Goal: Task Accomplishment & Management: Manage account settings

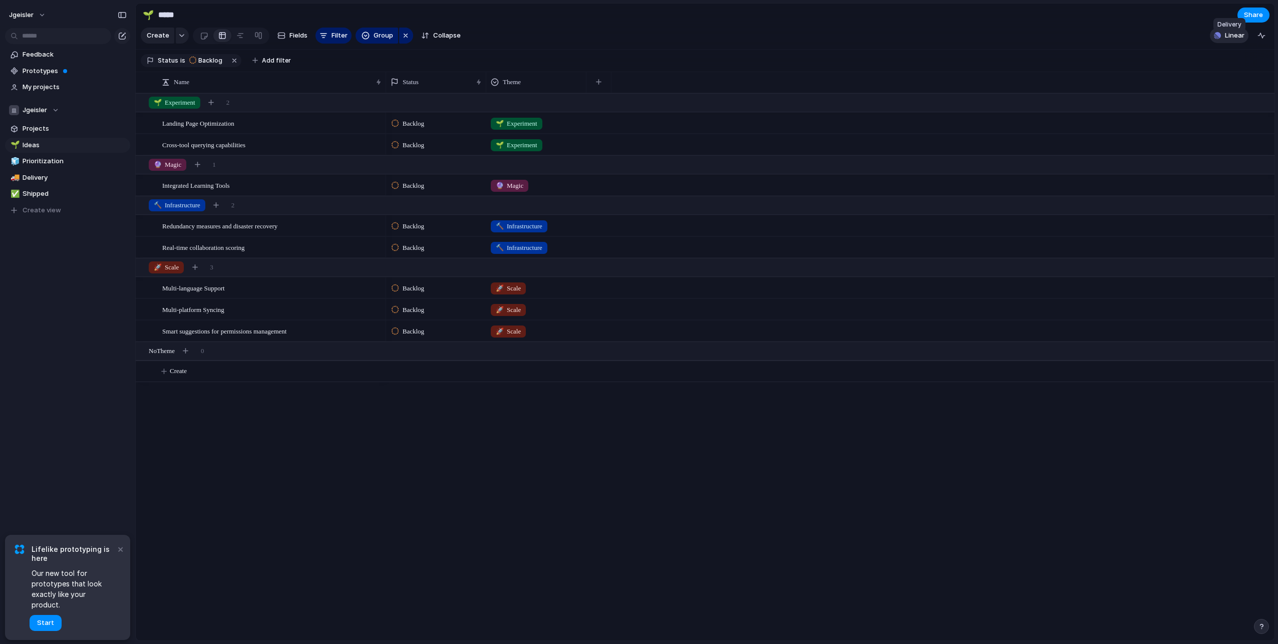
click at [1220, 39] on div "button" at bounding box center [1216, 35] width 7 height 7
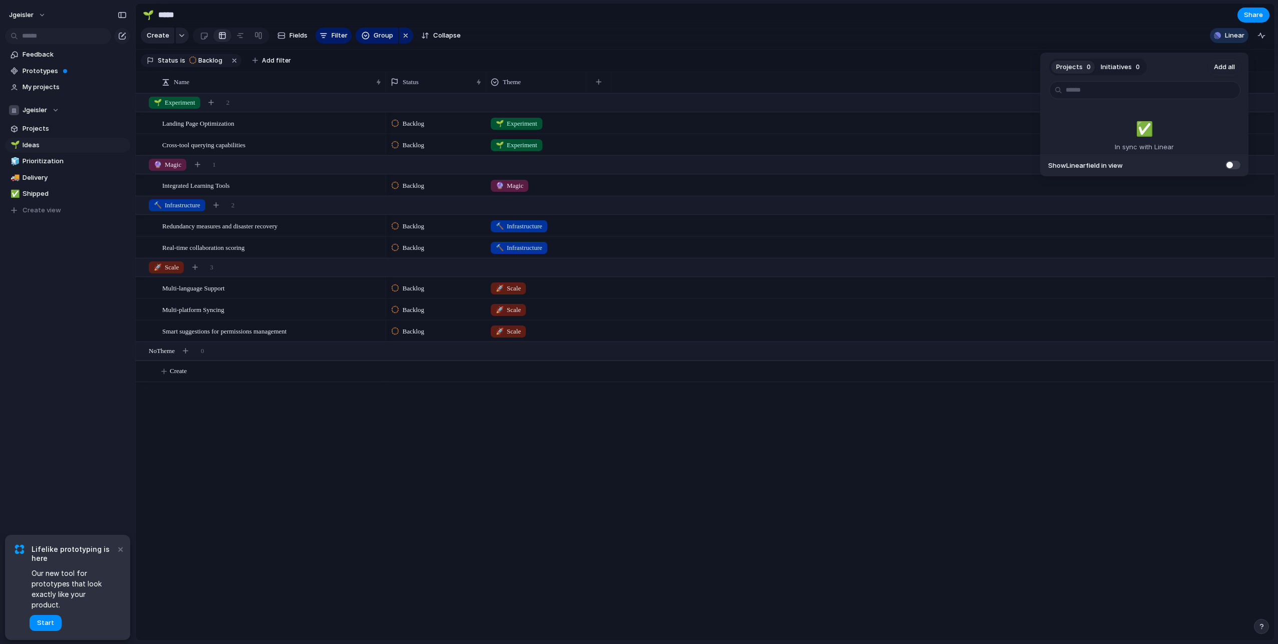
click at [1006, 32] on div "Projects 0 Initiatives 0 Add all ✅️ In sync with Linear Show Linear field in vi…" at bounding box center [639, 322] width 1278 height 644
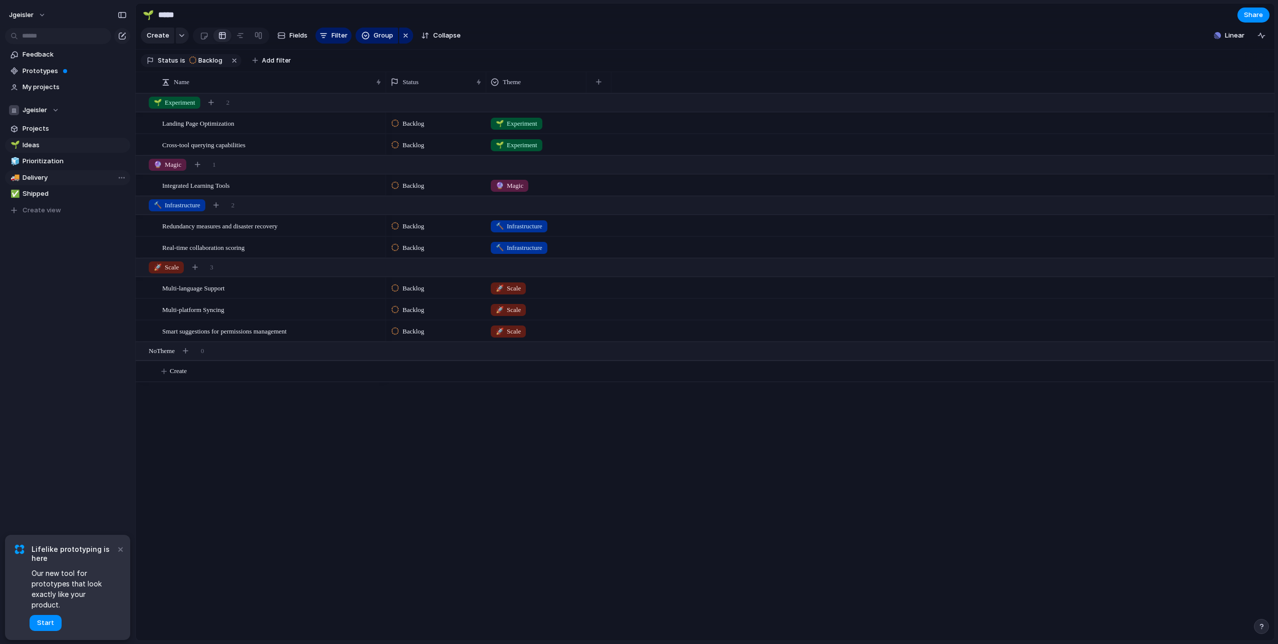
click at [47, 181] on span "Delivery" at bounding box center [75, 178] width 104 height 10
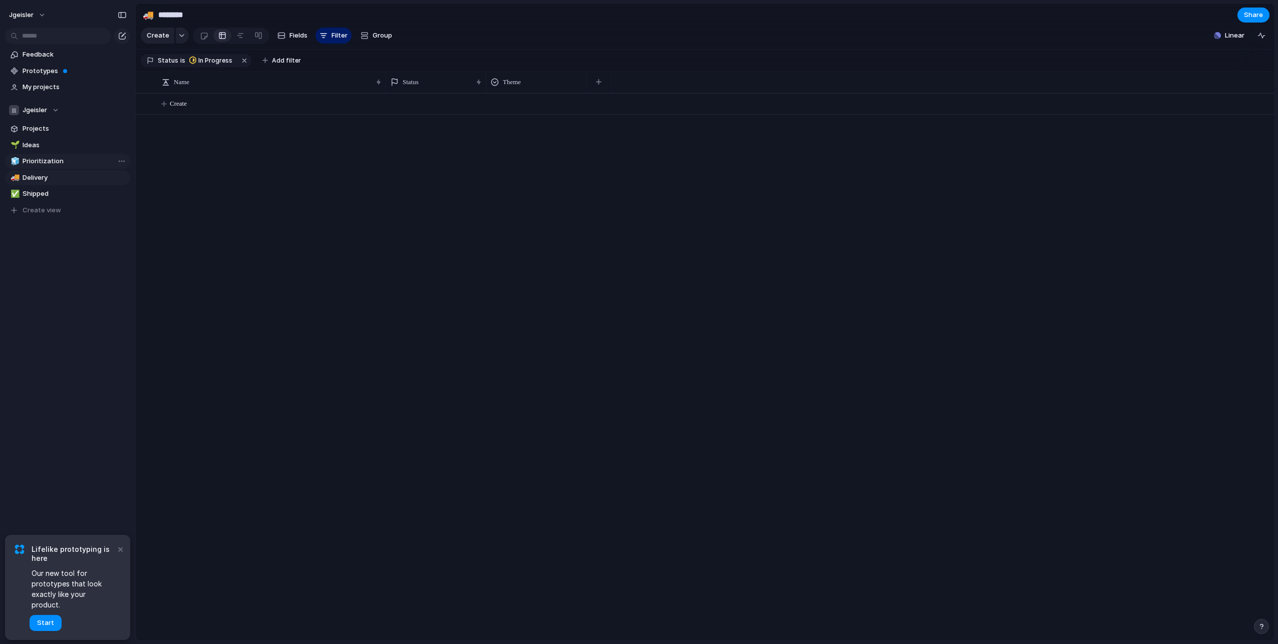
click at [54, 157] on span "Prioritization" at bounding box center [75, 161] width 104 height 10
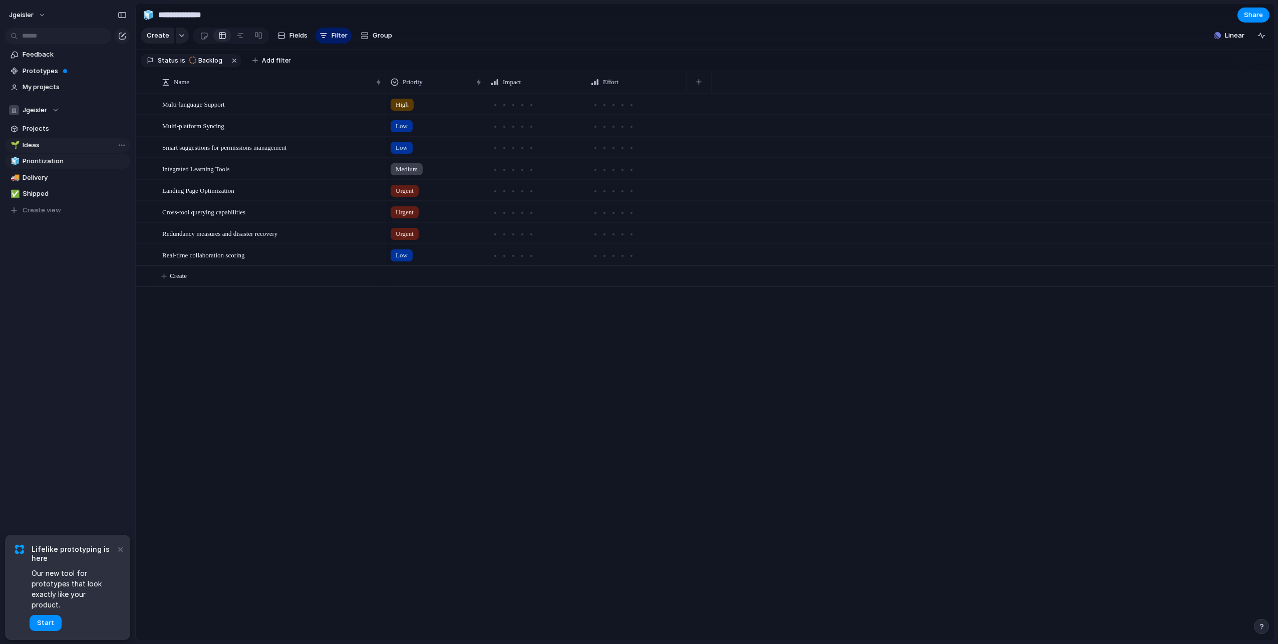
click at [49, 138] on link "🌱 Ideas" at bounding box center [67, 145] width 125 height 15
type input "*****"
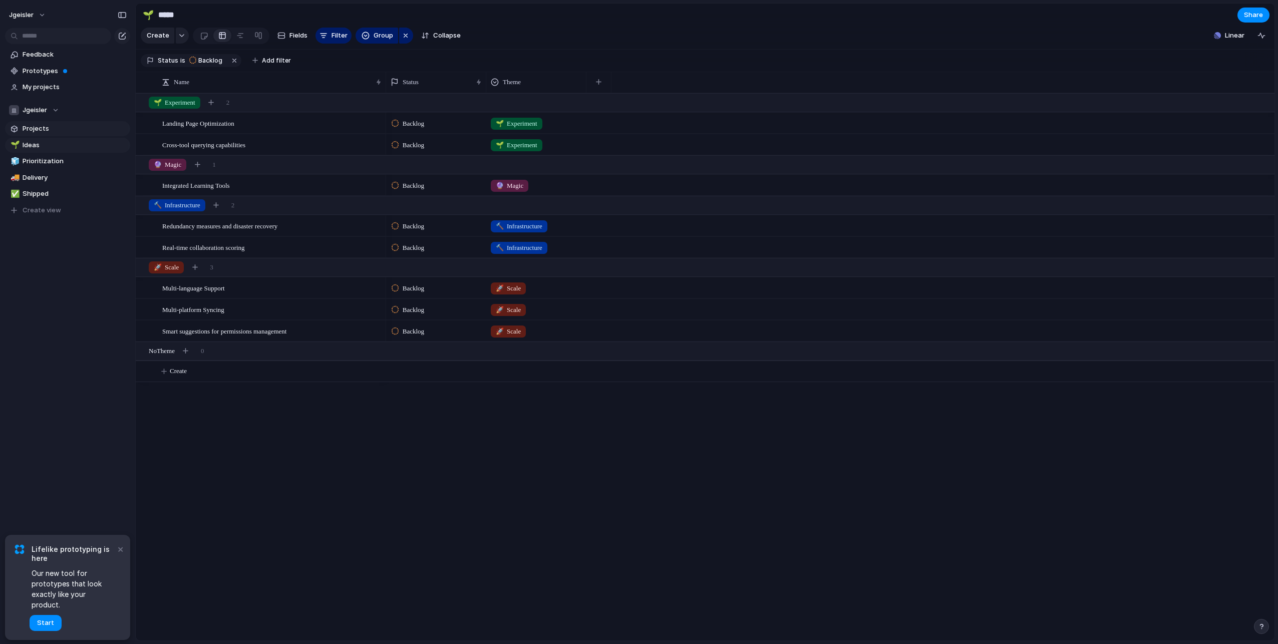
click at [46, 128] on span "Projects" at bounding box center [75, 129] width 104 height 10
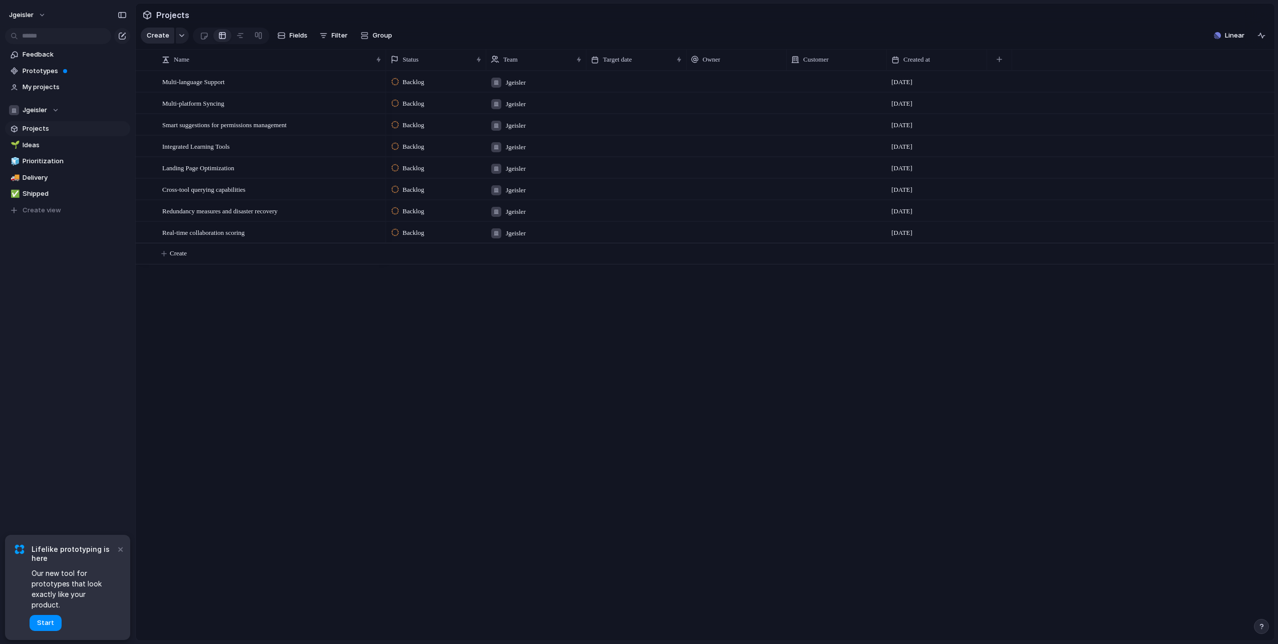
click at [156, 41] on span "Create" at bounding box center [158, 36] width 23 height 10
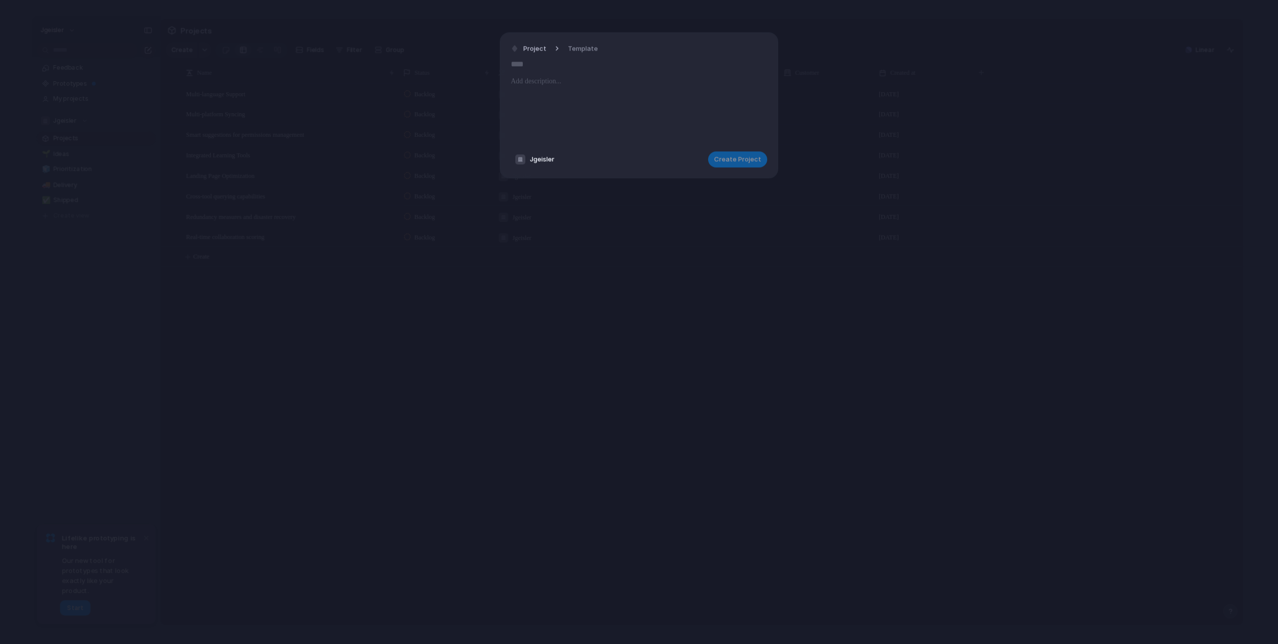
click at [535, 87] on p at bounding box center [639, 81] width 256 height 12
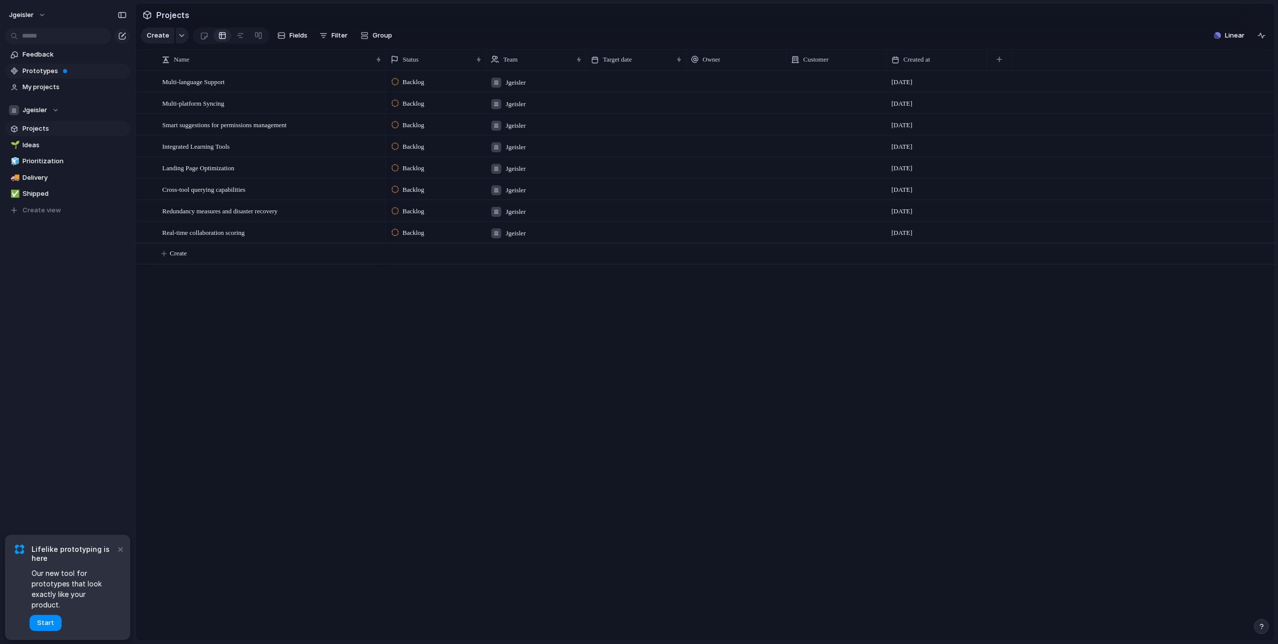
click at [37, 70] on span "Prototypes" at bounding box center [75, 71] width 104 height 10
drag, startPoint x: 118, startPoint y: 556, endPoint x: 129, endPoint y: 571, distance: 18.7
click at [118, 555] on button "×" at bounding box center [120, 549] width 12 height 12
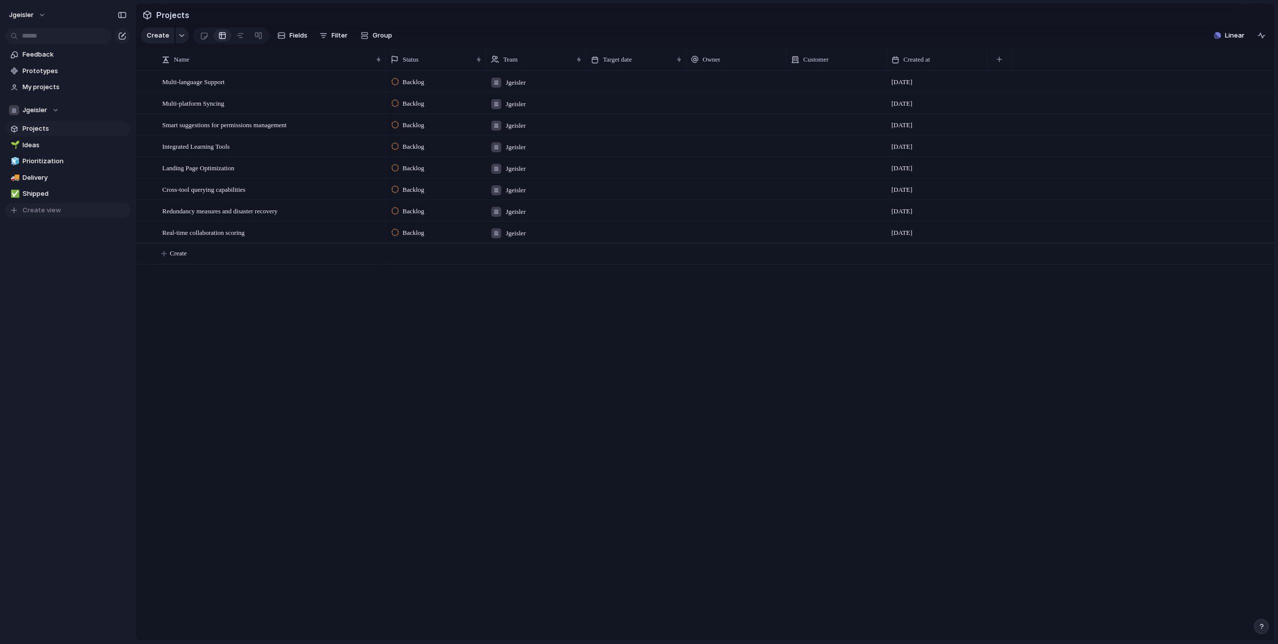
click at [62, 210] on button "Create view" at bounding box center [67, 210] width 125 height 15
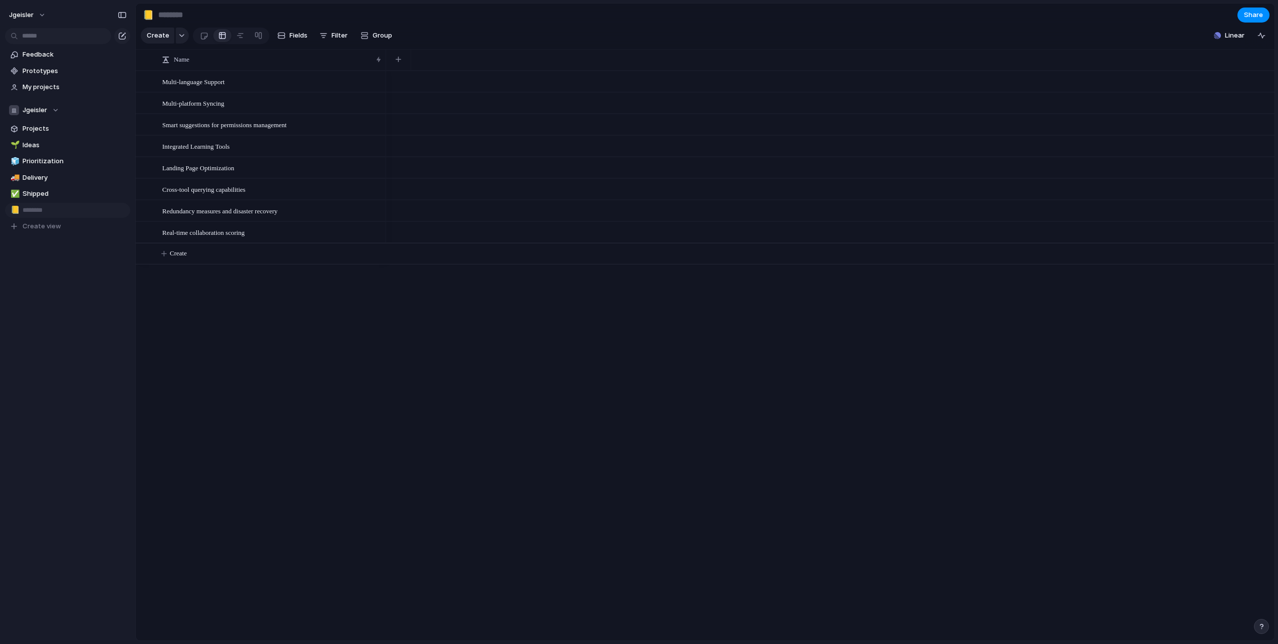
click at [65, 267] on div "Feedback Prototypes My projects Jgeisler Projects 🌱 Ideas 🧊 Prioritization 🚚 De…" at bounding box center [67, 157] width 135 height 315
click at [45, 191] on span "Shipped" at bounding box center [75, 194] width 104 height 10
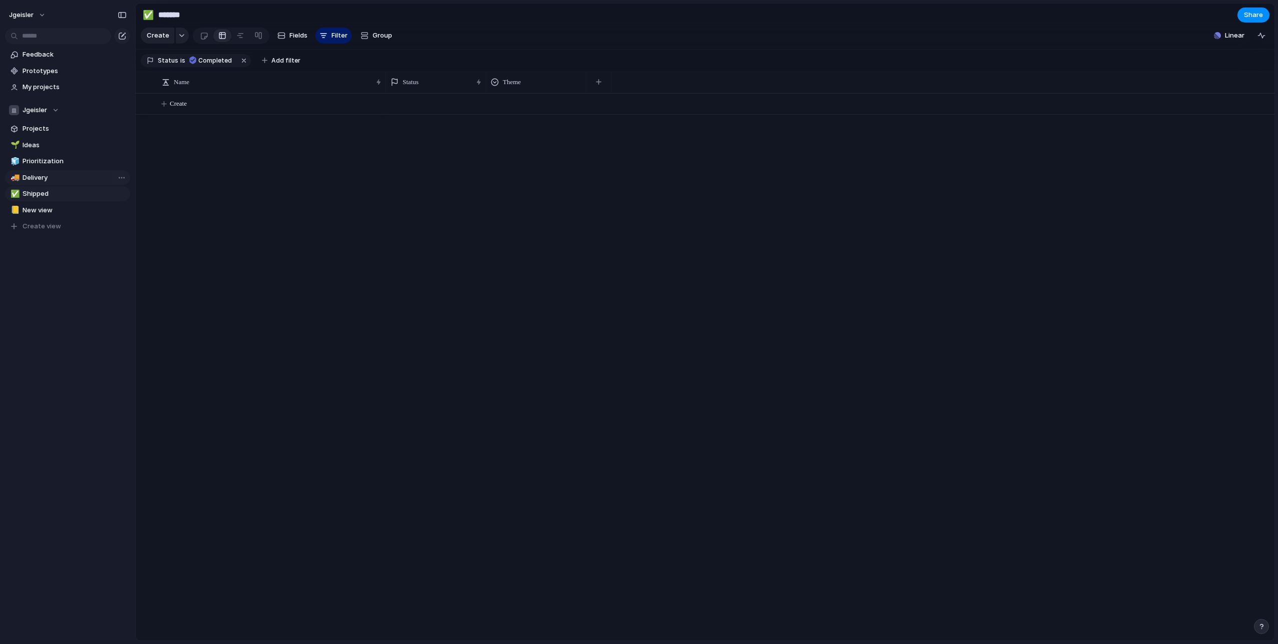
click at [54, 176] on span "Delivery" at bounding box center [75, 178] width 104 height 10
click at [53, 160] on span "Prioritization" at bounding box center [75, 161] width 104 height 10
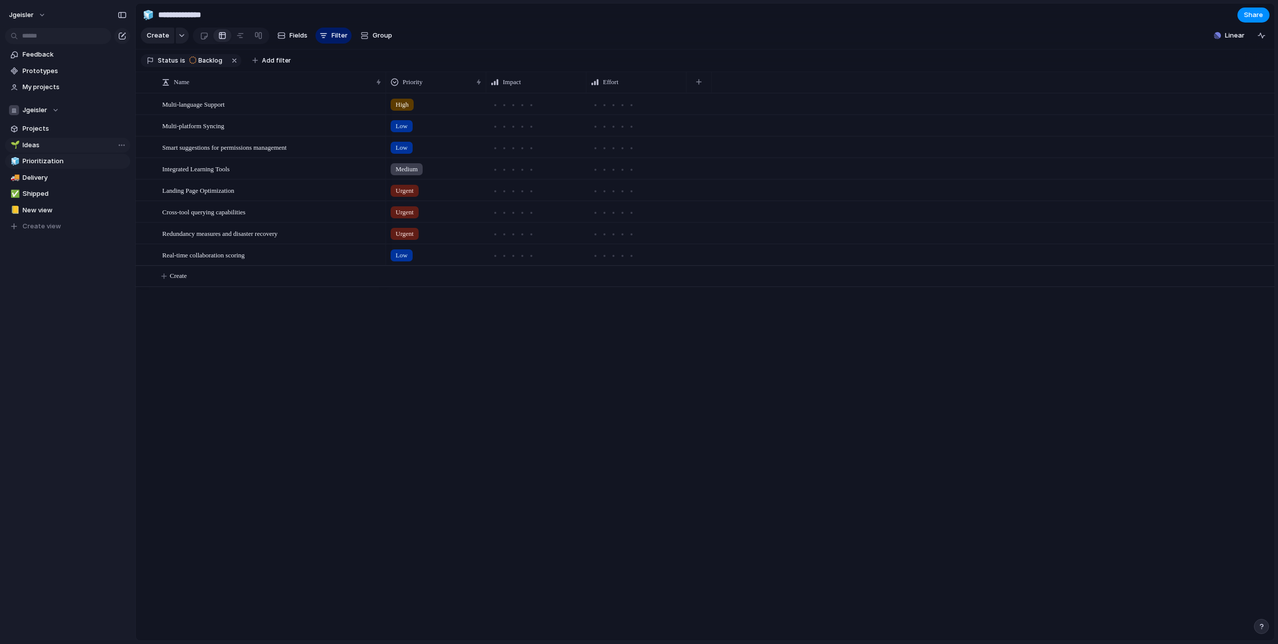
click at [52, 143] on span "Ideas" at bounding box center [75, 145] width 104 height 10
type input "*****"
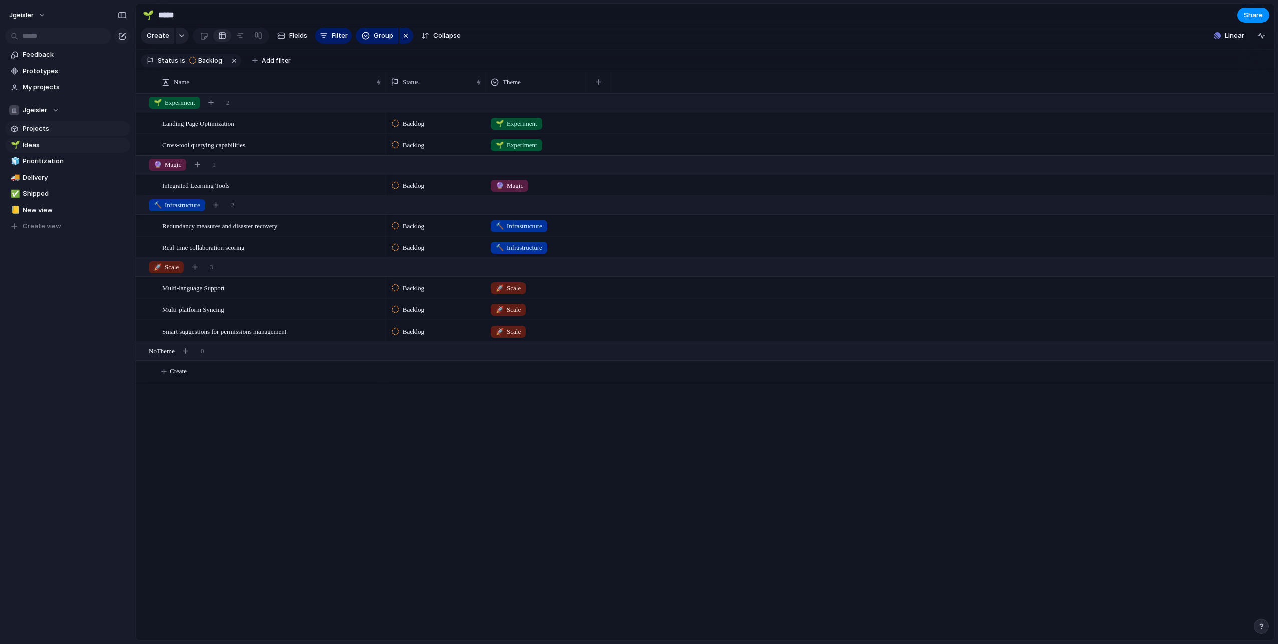
click at [46, 124] on span "Projects" at bounding box center [75, 129] width 104 height 10
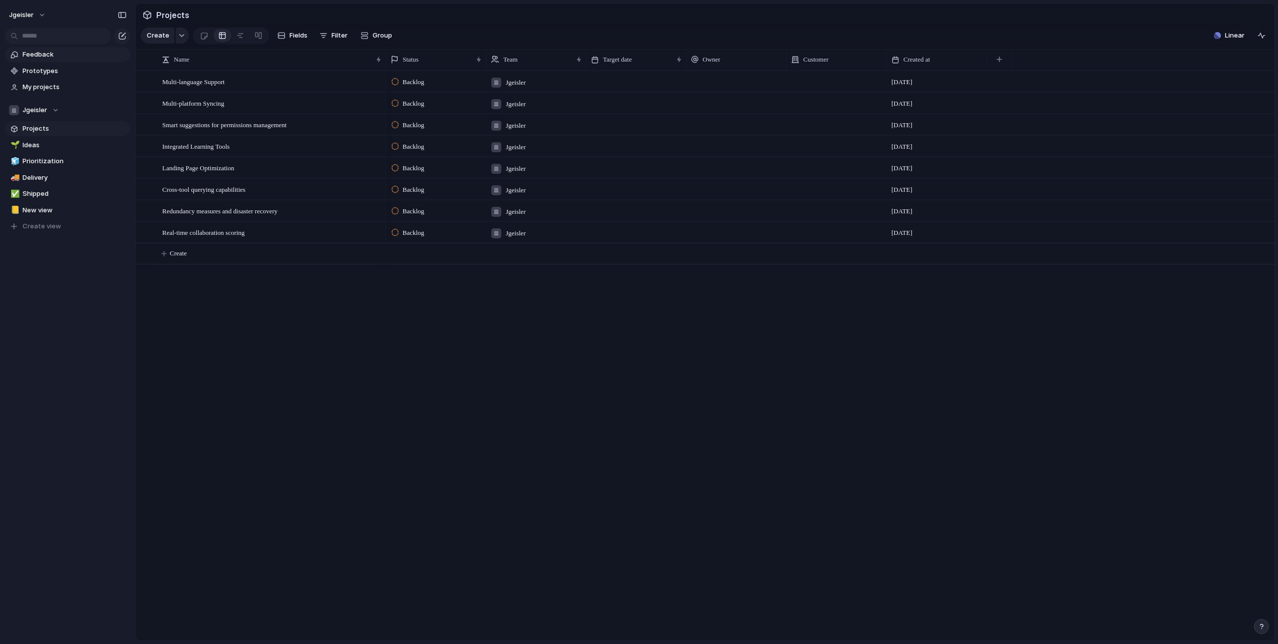
click at [48, 58] on span "Feedback" at bounding box center [75, 55] width 104 height 10
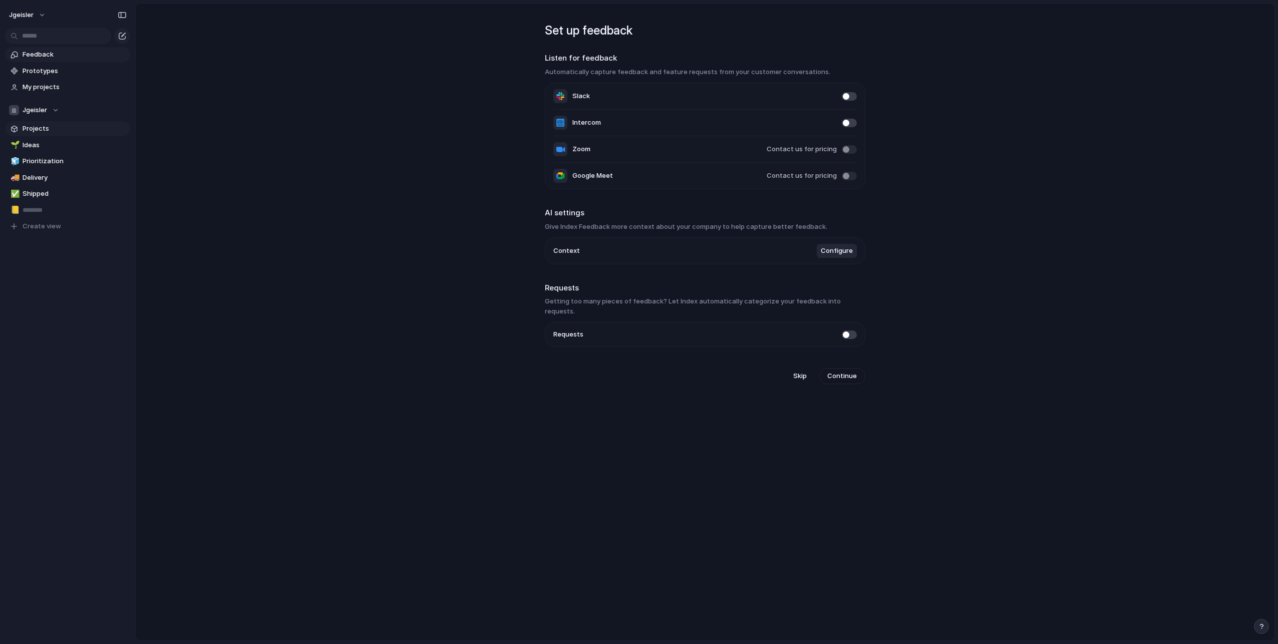
click at [47, 129] on span "Projects" at bounding box center [75, 129] width 104 height 10
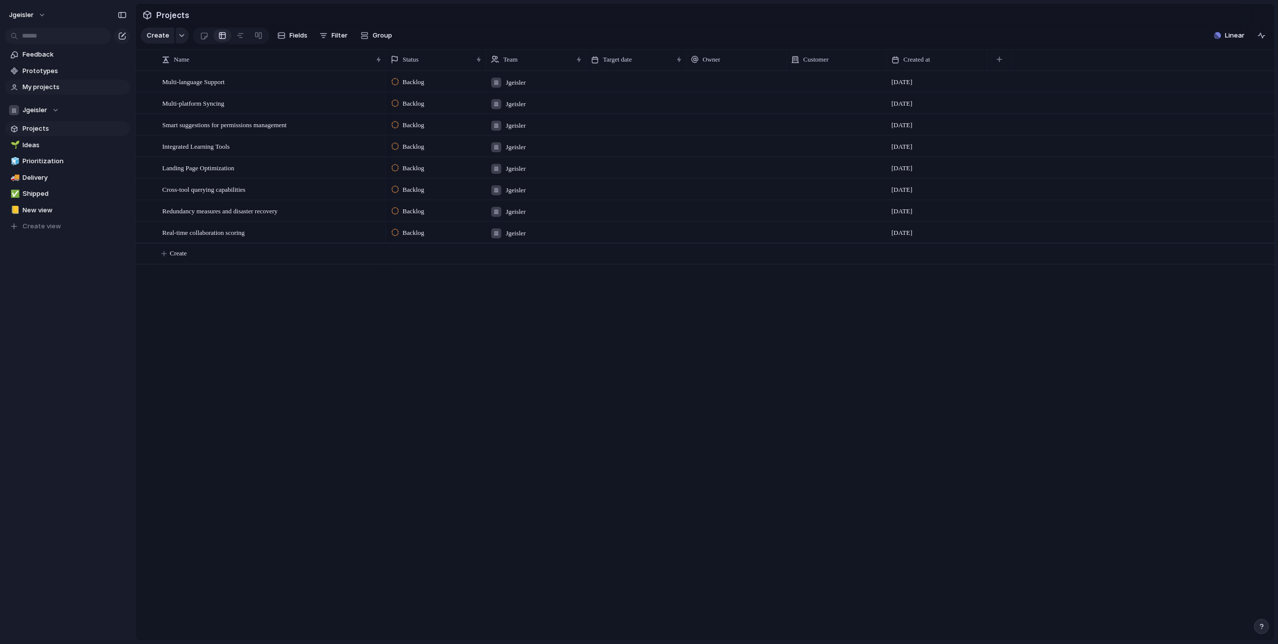
click at [61, 87] on span "My projects" at bounding box center [75, 87] width 104 height 10
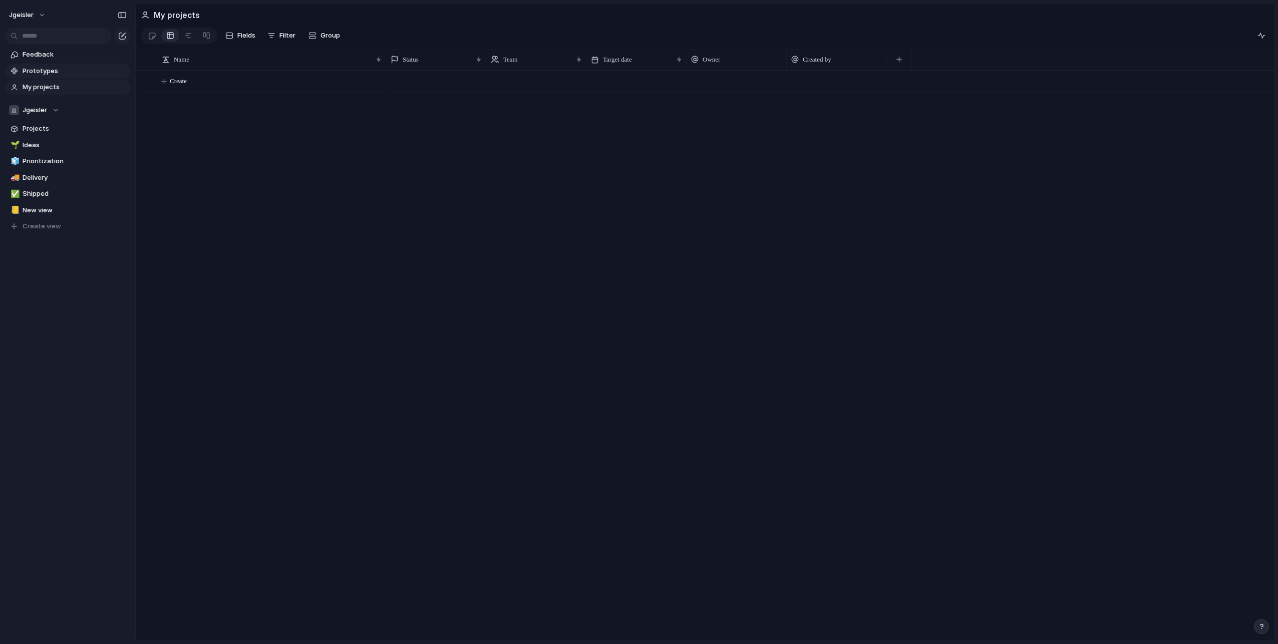
click at [57, 67] on span "Prototypes" at bounding box center [75, 71] width 104 height 10
click at [259, 238] on div "Create" at bounding box center [705, 356] width 1138 height 570
click at [40, 12] on button "jgeisler" at bounding box center [28, 15] width 47 height 16
click at [294, 194] on div "Settings Invite members Change theme Sign out" at bounding box center [639, 322] width 1278 height 644
click at [606, 259] on div at bounding box center [830, 356] width 888 height 570
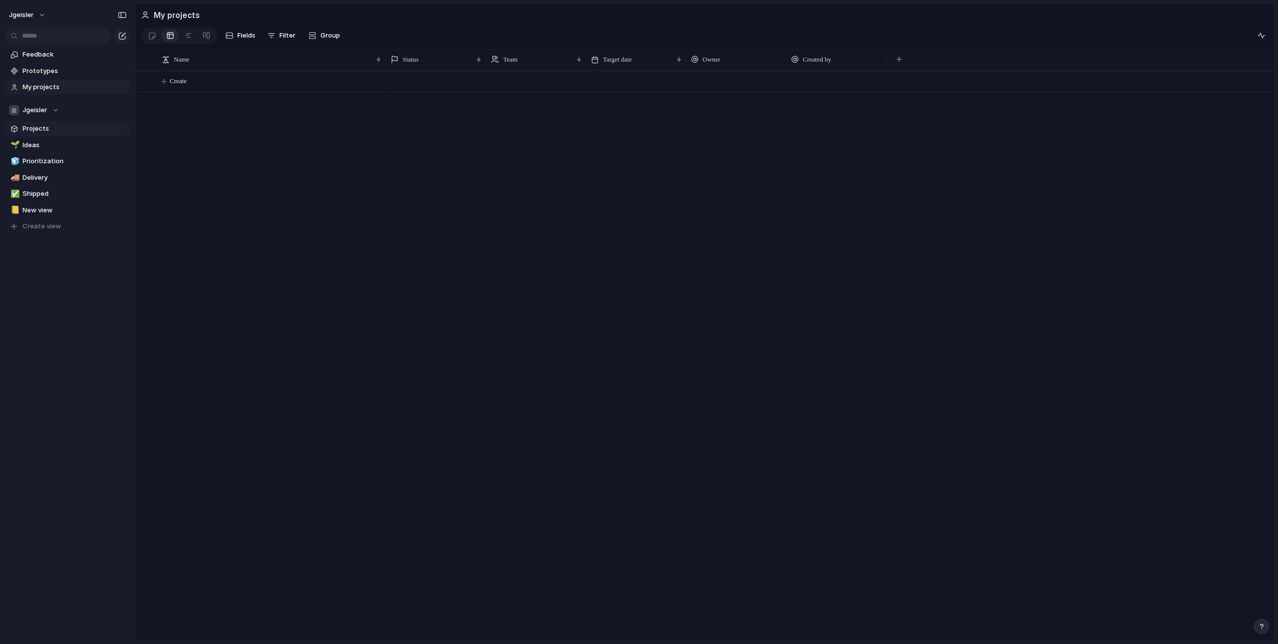
click at [38, 128] on span "Projects" at bounding box center [75, 129] width 104 height 10
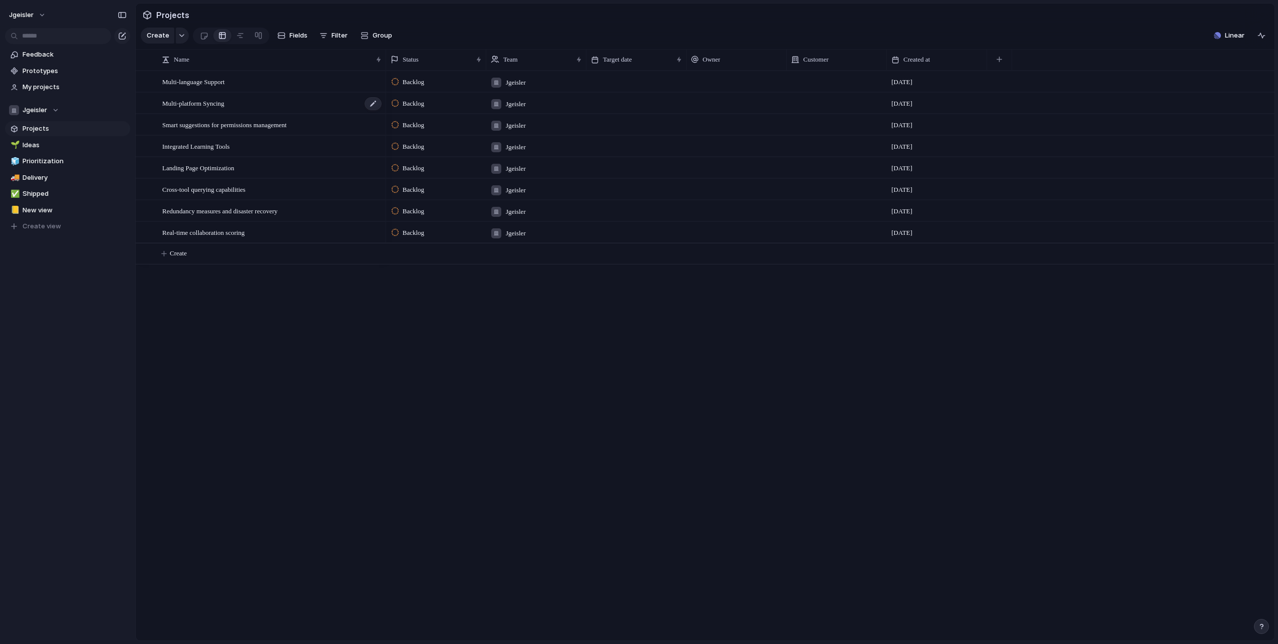
click at [214, 108] on span "Multi-platform Syncing" at bounding box center [193, 103] width 62 height 12
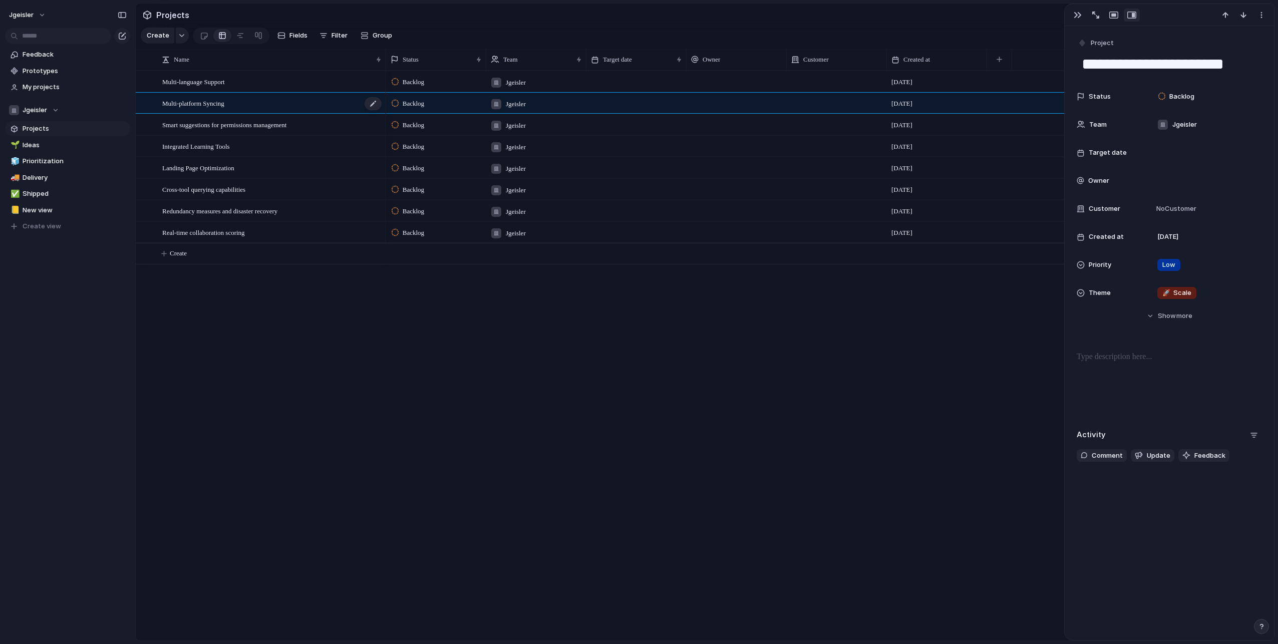
click at [214, 108] on span "Multi-platform Syncing" at bounding box center [193, 103] width 62 height 12
click at [1124, 292] on div "Theme" at bounding box center [1108, 293] width 64 height 10
click at [1097, 291] on div "🌱 Experiment 🔮 Magic 🔨 Infrastructure 🚀 Scale" at bounding box center [639, 322] width 1278 height 644
click at [1135, 289] on div "Theme" at bounding box center [1108, 293] width 64 height 10
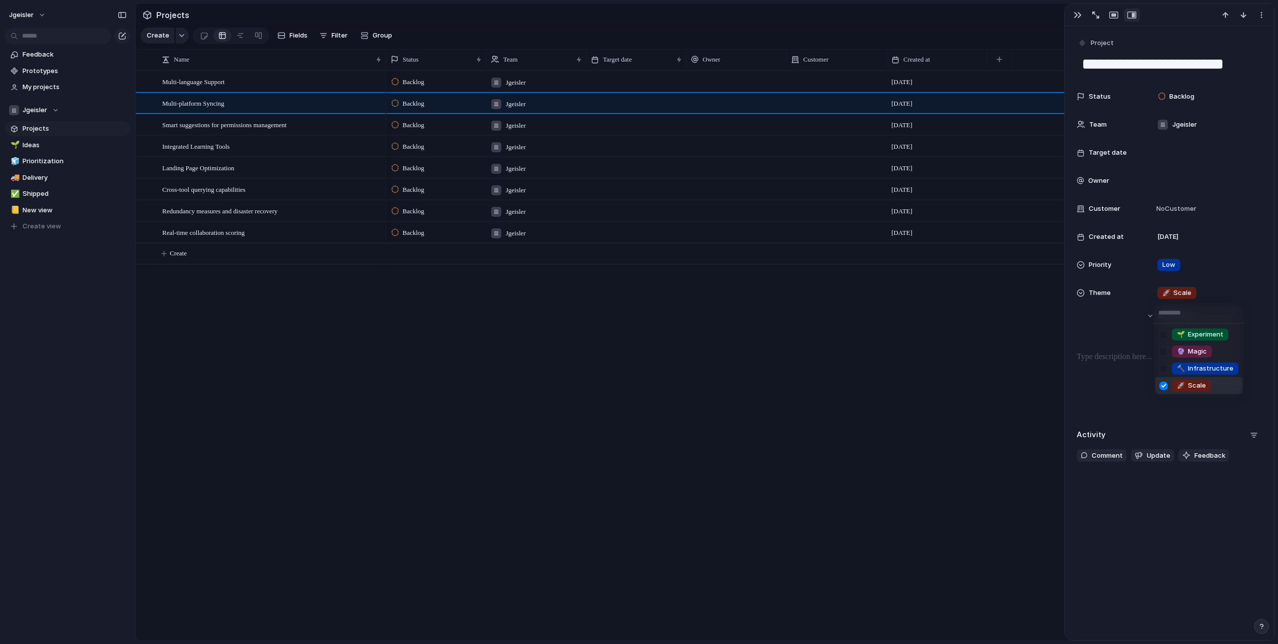
click at [1176, 292] on div "🌱 Experiment 🔮 Magic 🔨 Infrastructure 🚀 Scale" at bounding box center [639, 322] width 1278 height 644
click at [1176, 292] on span "🚀 Scale" at bounding box center [1176, 293] width 29 height 10
click at [1176, 292] on div "🌱 Experiment 🔮 Magic 🔨 Infrastructure 🚀 Scale" at bounding box center [639, 322] width 1278 height 644
click at [1104, 151] on span "Target date" at bounding box center [1107, 153] width 38 height 10
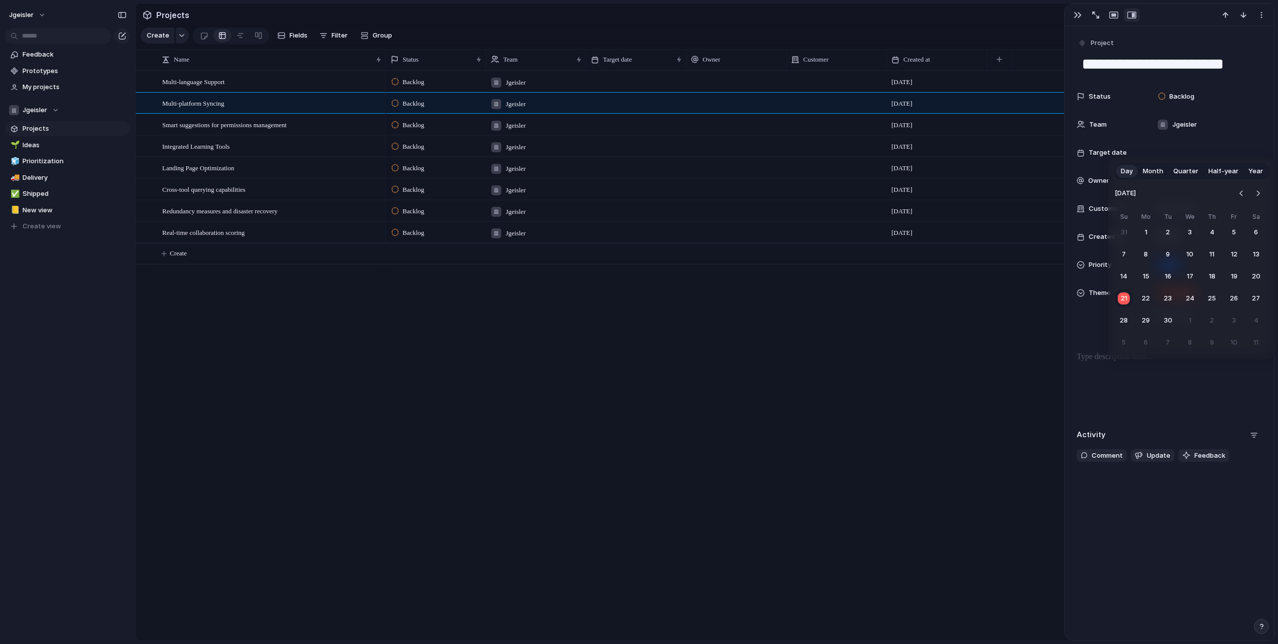
click at [1099, 145] on div "Day Month Quarter Half-year Year [DATE] Su Mo Tu We Th Fr Sa 31 1 2 3 4 5 6 7 8…" at bounding box center [639, 322] width 1278 height 644
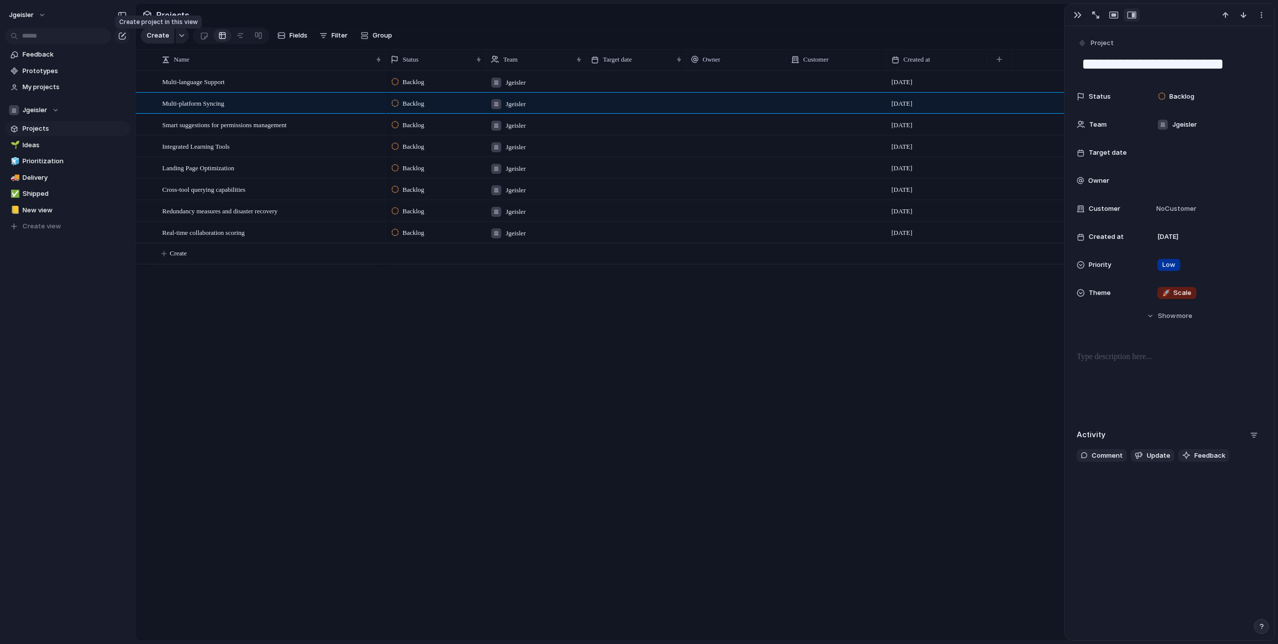
click at [163, 36] on span "Create" at bounding box center [158, 36] width 23 height 10
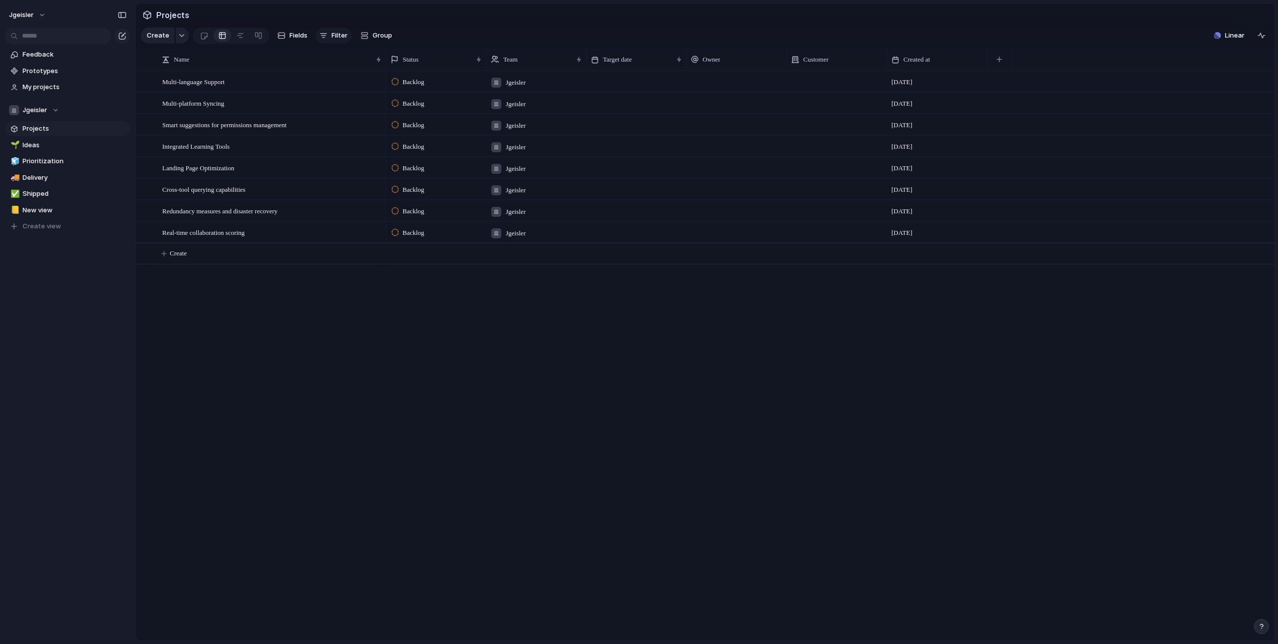
click at [324, 39] on div "button" at bounding box center [323, 36] width 8 height 8
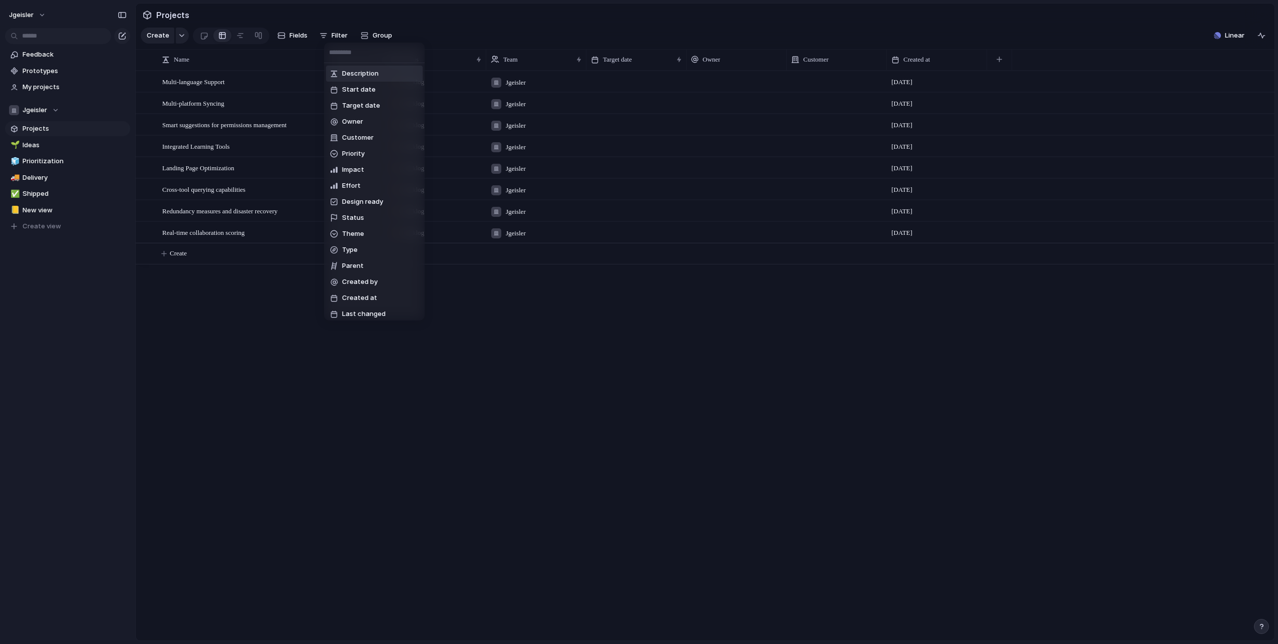
click at [383, 43] on input "text" at bounding box center [374, 53] width 101 height 20
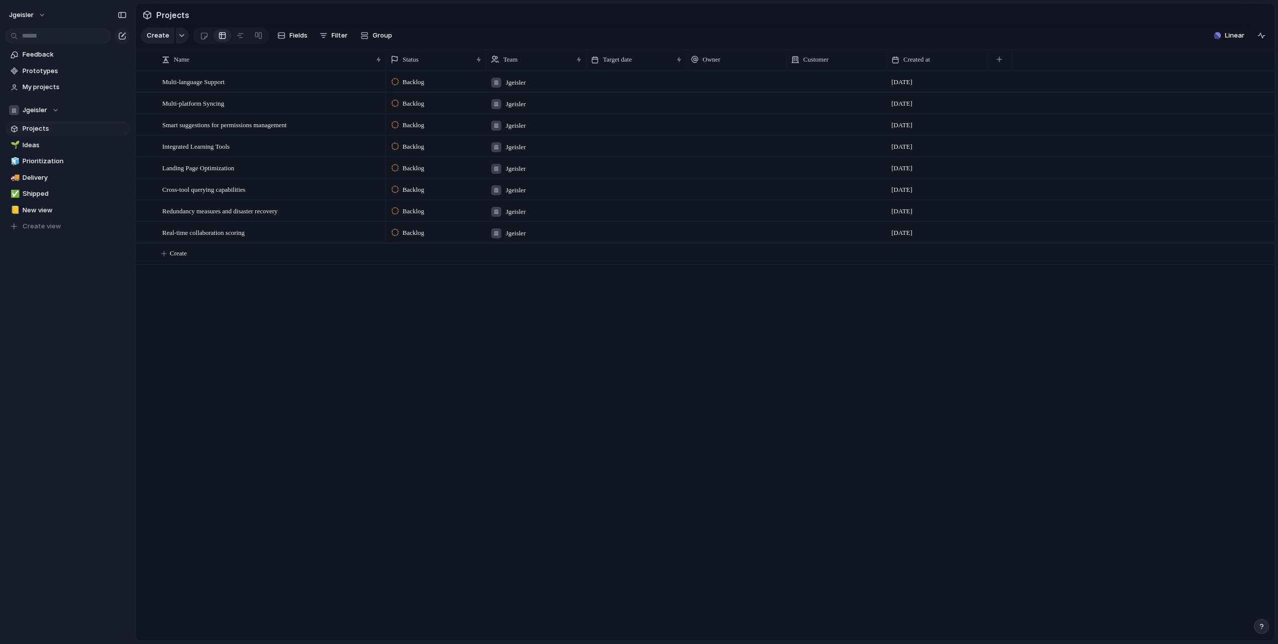
click at [380, 39] on div "Description Start date Target date Owner Customer Priority Impact Effort Design…" at bounding box center [639, 322] width 1278 height 644
click at [374, 38] on span "Group" at bounding box center [382, 36] width 20 height 10
click at [340, 21] on div "Owner Customer Priority Impact Effort Design ready Status Theme Created by" at bounding box center [639, 322] width 1278 height 644
click at [240, 39] on div at bounding box center [240, 36] width 8 height 16
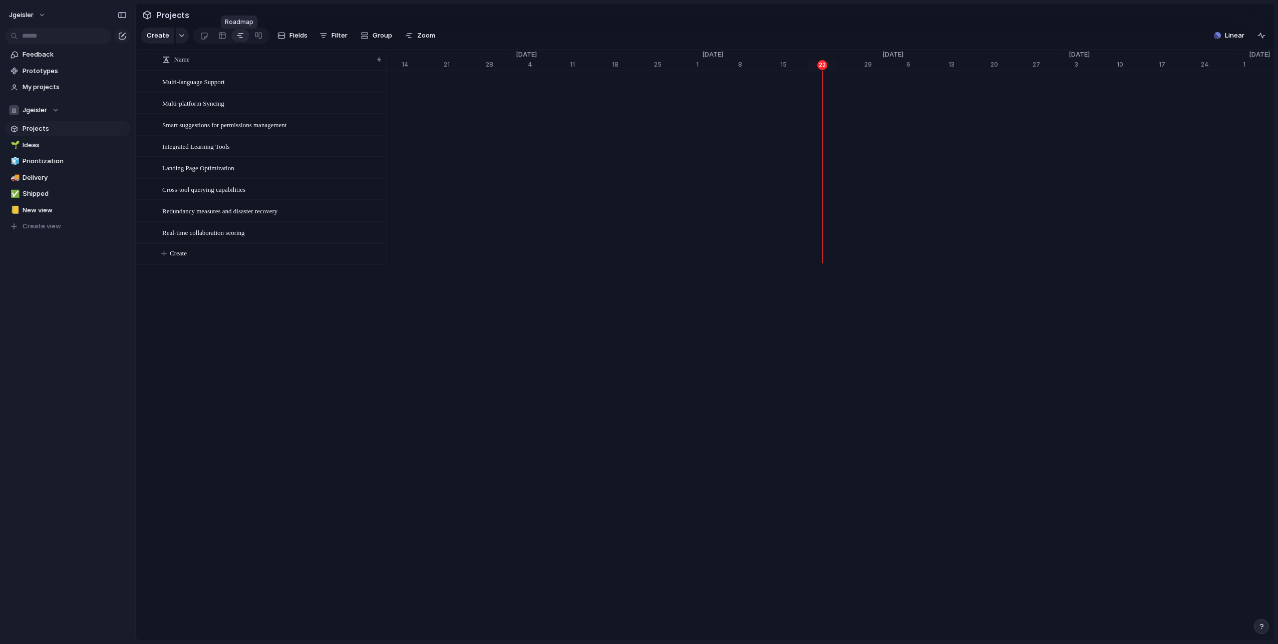
scroll to position [0, 6275]
click at [254, 39] on div at bounding box center [258, 36] width 8 height 16
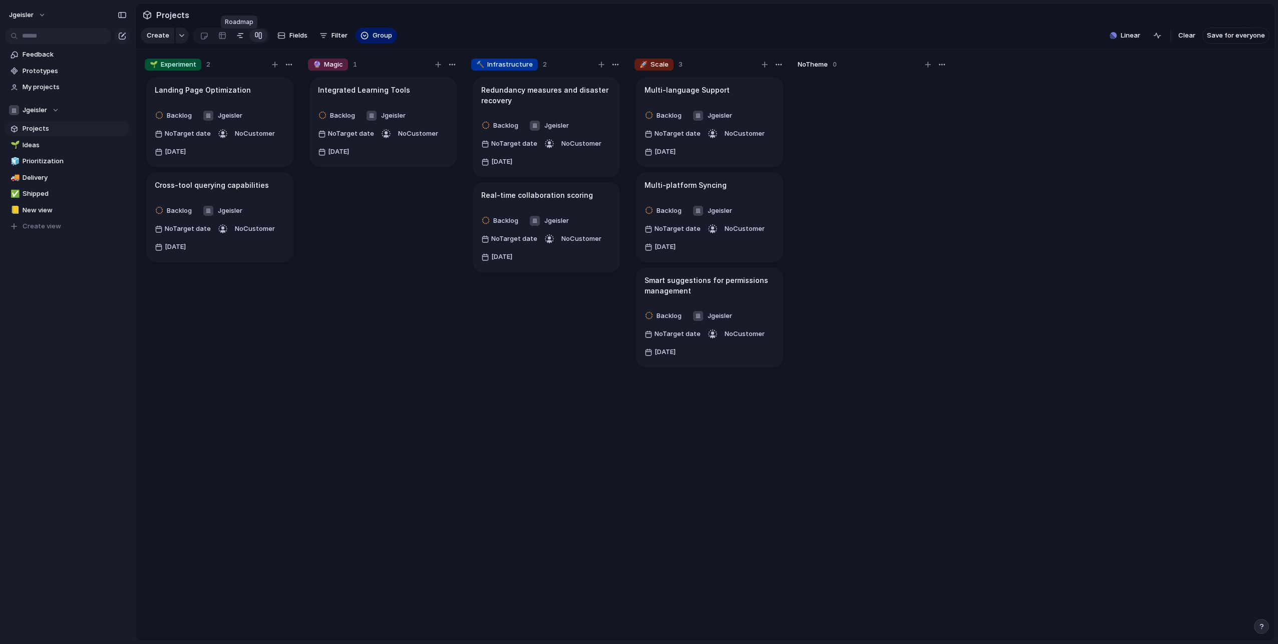
click at [239, 40] on div at bounding box center [240, 36] width 8 height 16
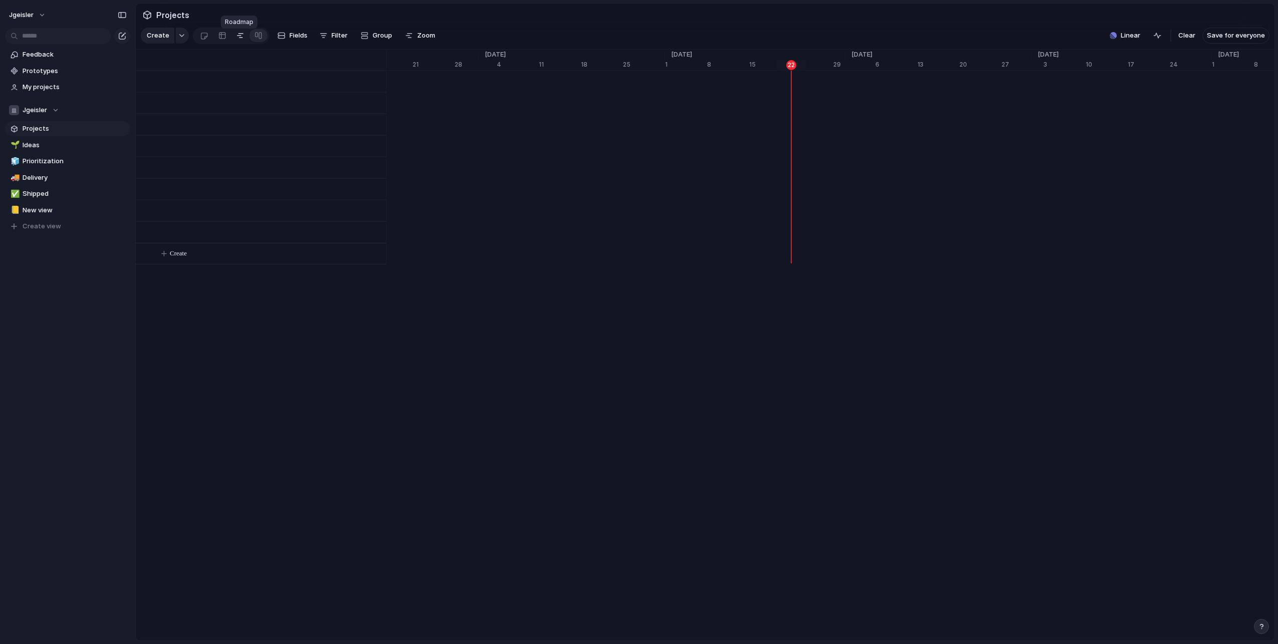
scroll to position [0, 6306]
click at [41, 86] on span "My projects" at bounding box center [75, 87] width 104 height 10
click at [183, 85] on span "Create" at bounding box center [178, 81] width 17 height 10
click at [48, 143] on span "Ideas" at bounding box center [75, 145] width 104 height 10
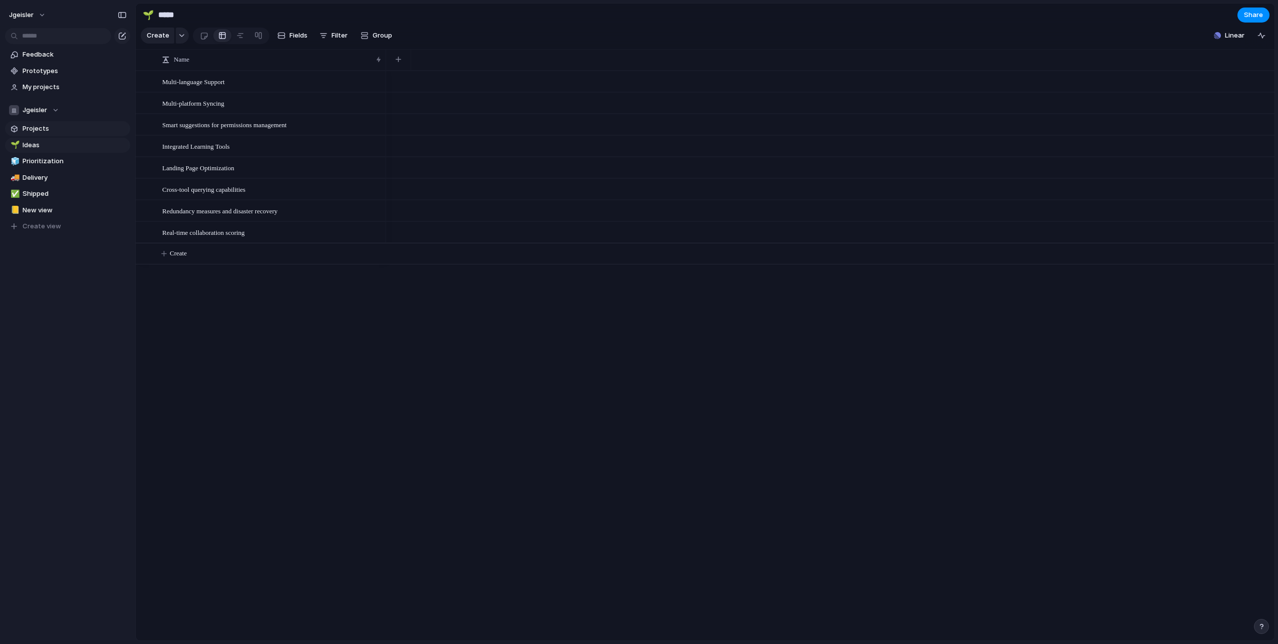
click at [60, 128] on span "Projects" at bounding box center [75, 129] width 104 height 10
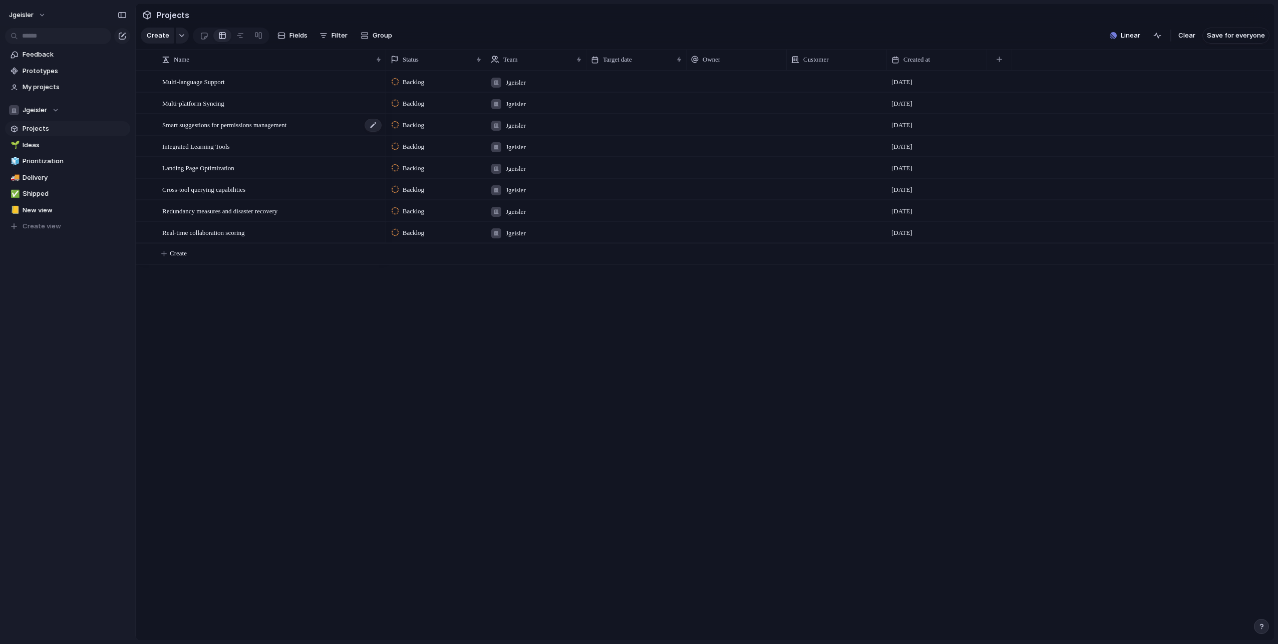
click at [254, 129] on span "Smart suggestions for permissions management" at bounding box center [224, 125] width 124 height 12
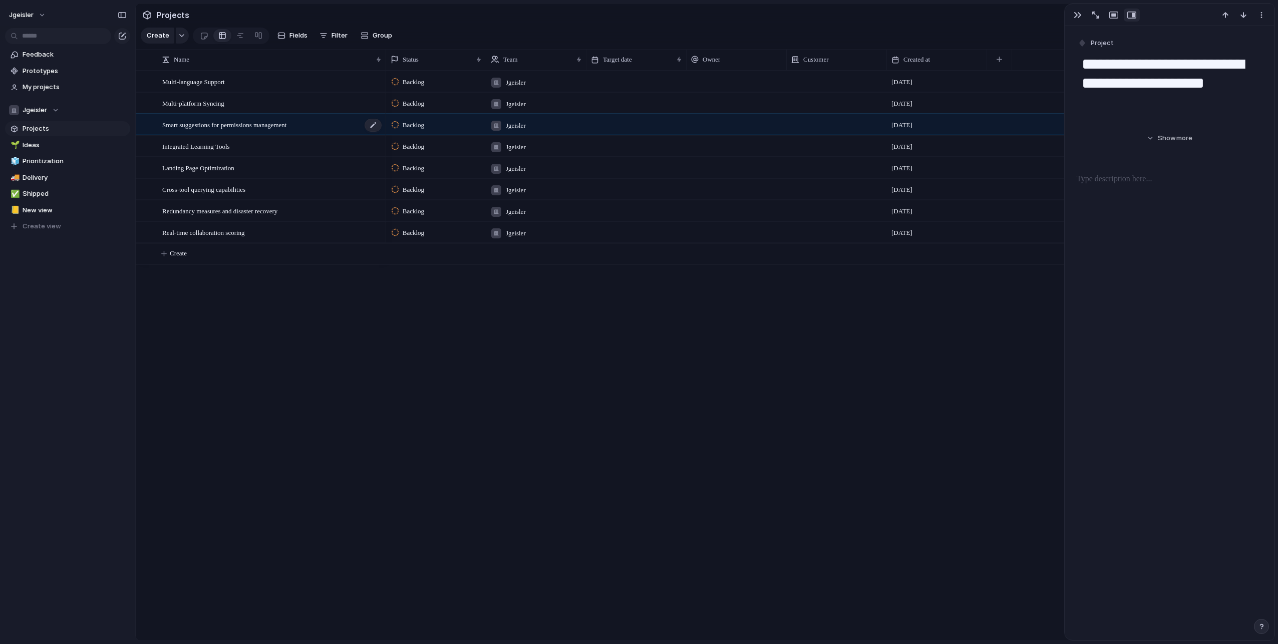
click at [254, 129] on span "Smart suggestions for permissions management" at bounding box center [224, 125] width 124 height 12
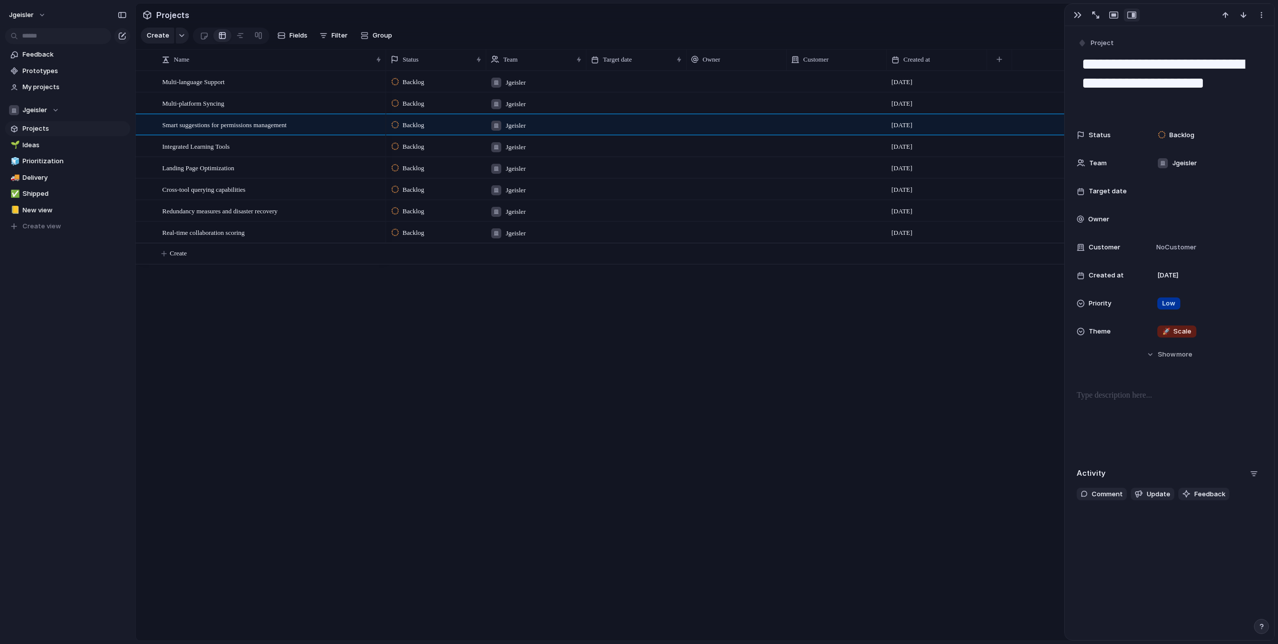
click at [1132, 398] on p at bounding box center [1168, 395] width 185 height 12
click at [1268, 14] on button "button" at bounding box center [1261, 15] width 16 height 13
click at [1267, 14] on div "Mark as duplicate Delete" at bounding box center [639, 322] width 1278 height 644
click at [73, 141] on span "Ideas" at bounding box center [75, 145] width 104 height 10
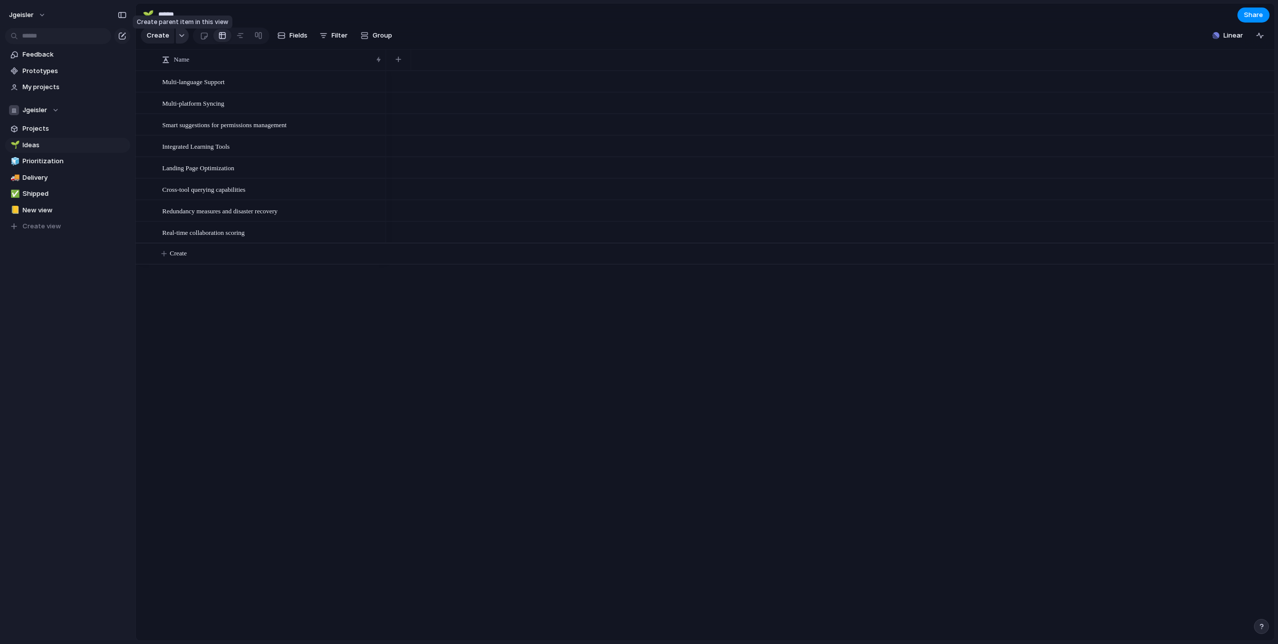
click at [181, 36] on button "button" at bounding box center [182, 36] width 13 height 16
click at [76, 122] on div "Goal Program Initiative Launch Project Customize" at bounding box center [639, 322] width 1278 height 644
click at [65, 128] on span "Projects" at bounding box center [75, 129] width 104 height 10
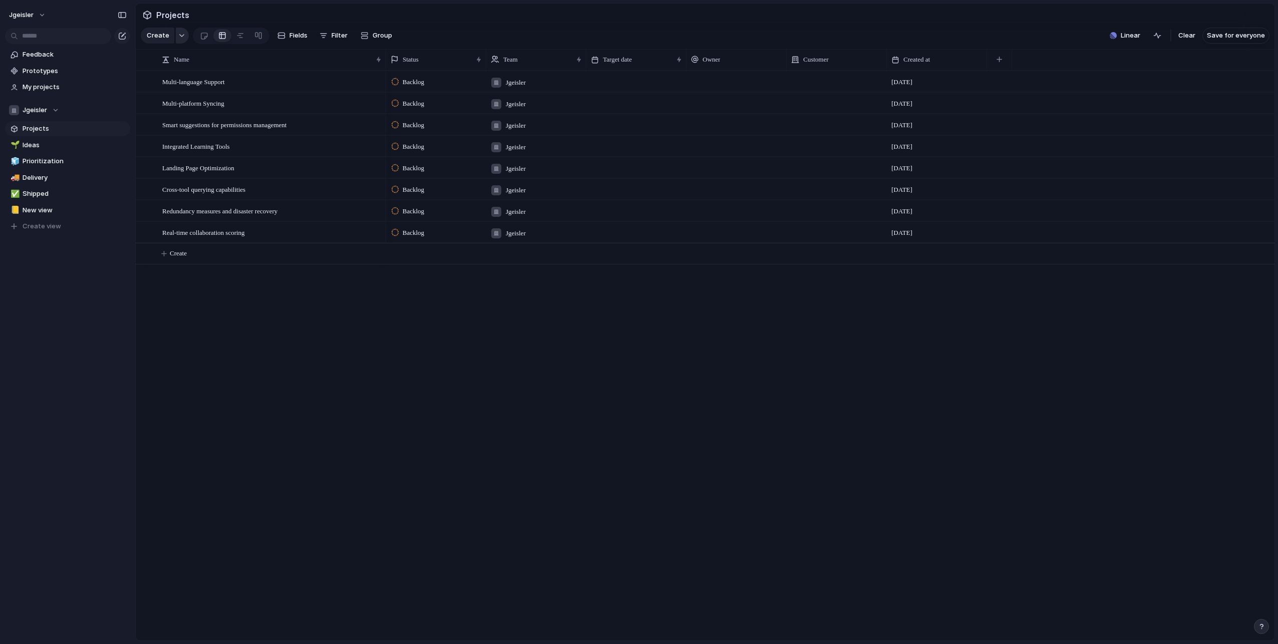
click at [178, 38] on div "button" at bounding box center [181, 36] width 7 height 4
click at [171, 87] on li "Goal" at bounding box center [191, 82] width 97 height 16
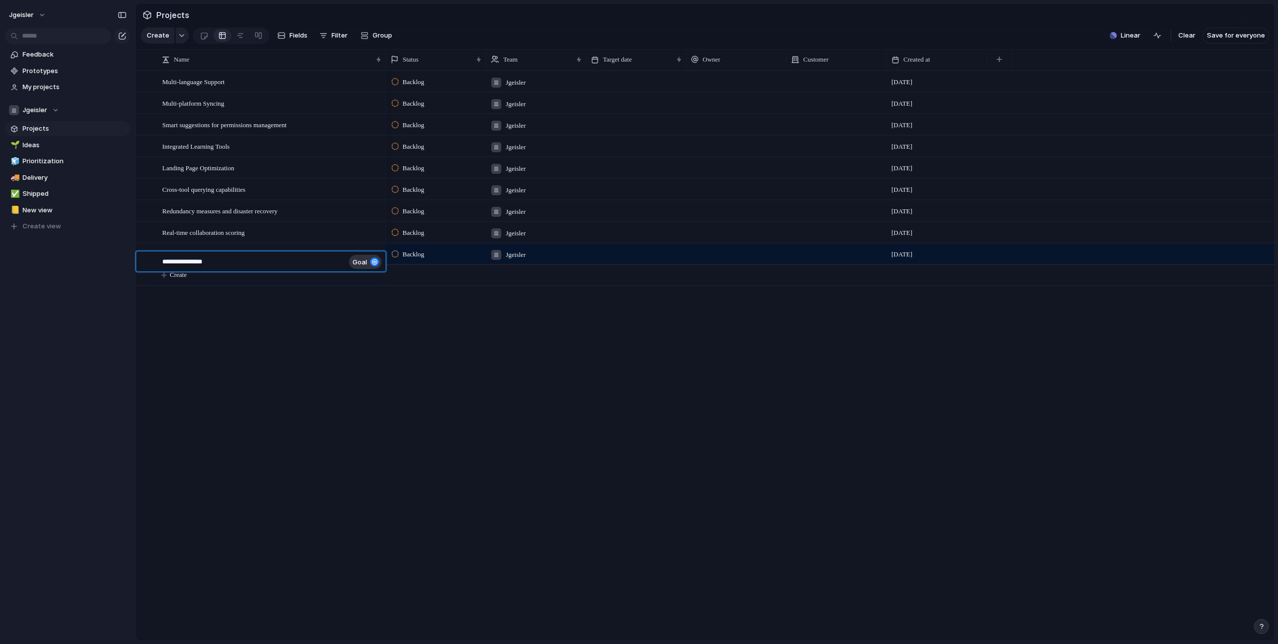
type textarea "**********"
click at [226, 262] on div "Dies ist ein Ziel goal" at bounding box center [272, 254] width 220 height 21
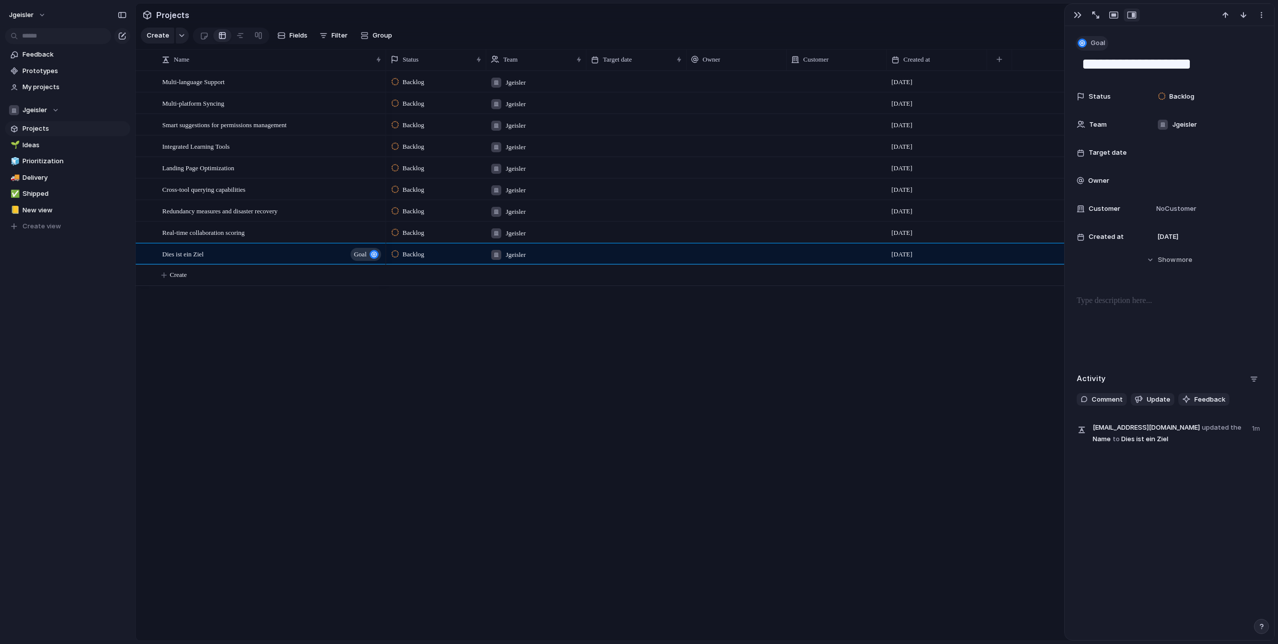
click at [1081, 42] on div "button" at bounding box center [1081, 43] width 9 height 9
click at [1081, 42] on div "Goal Program Initiative Launch Project Customize" at bounding box center [639, 322] width 1278 height 644
click at [1140, 258] on button "Hide Show more" at bounding box center [1168, 260] width 185 height 18
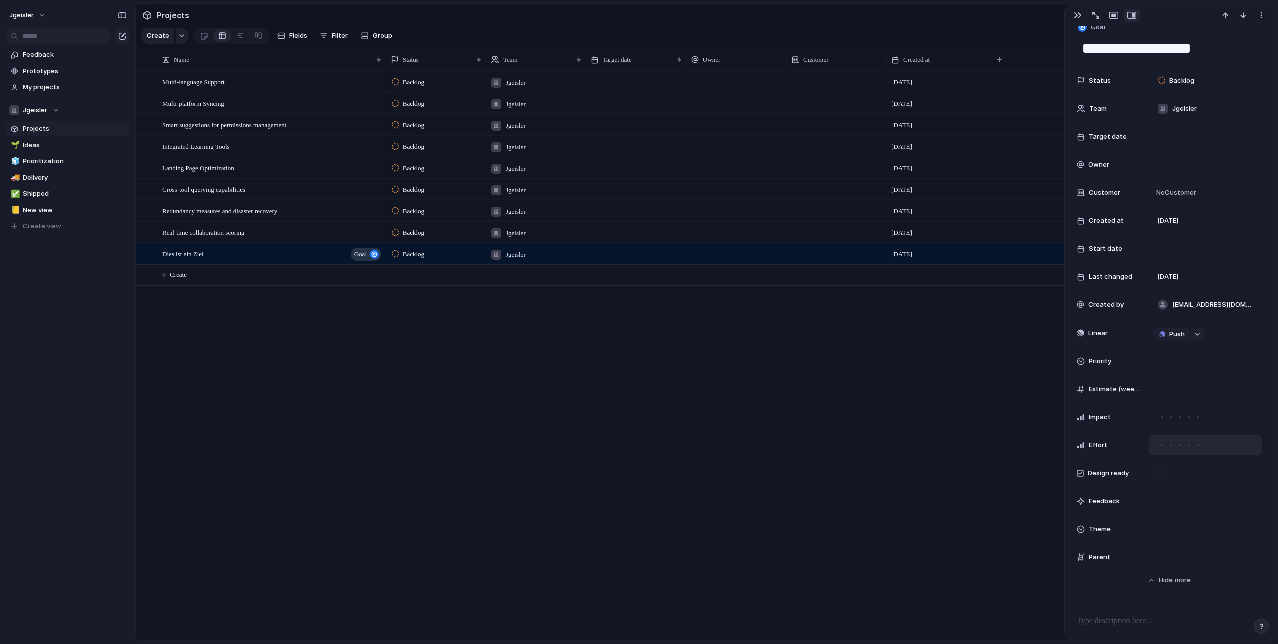
scroll to position [21, 0]
click at [1101, 524] on span "Theme" at bounding box center [1099, 524] width 22 height 10
click at [1104, 564] on div "🌱 Experiment 🔮 Magic 🔨 Infrastructure 🚀 Scale" at bounding box center [639, 322] width 1278 height 644
click at [1090, 524] on span "Theme" at bounding box center [1099, 524] width 22 height 10
click at [1190, 500] on div "🌱 Experiment 🔮 Magic 🔨 Infrastructure 🚀 Scale" at bounding box center [639, 322] width 1278 height 644
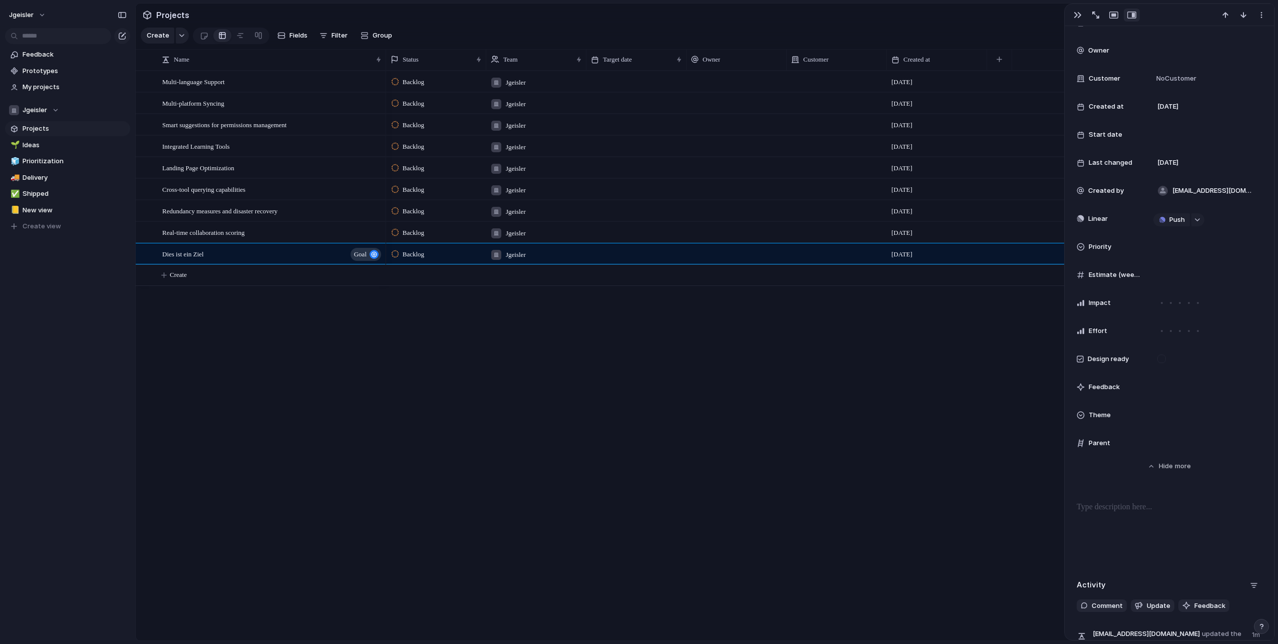
scroll to position [216, 0]
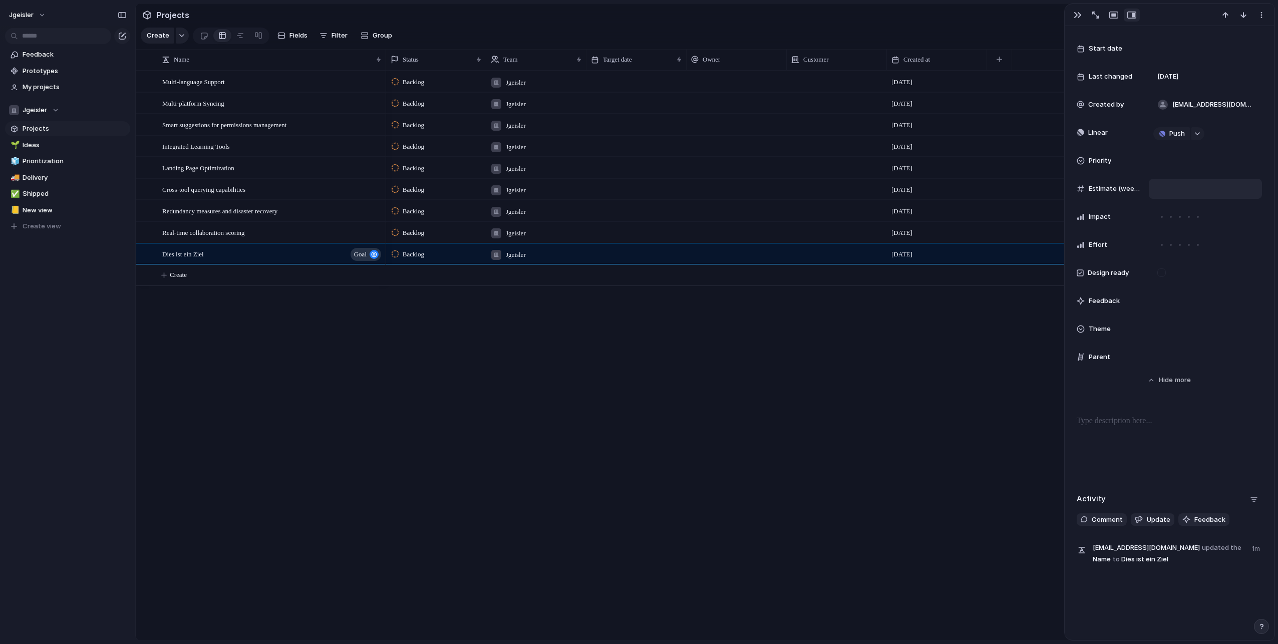
click at [1168, 189] on div at bounding box center [1205, 188] width 104 height 11
click at [1089, 188] on span "Estimate (weeks)" at bounding box center [1114, 189] width 52 height 10
click at [1179, 133] on span "Push" at bounding box center [1177, 134] width 16 height 10
click at [1180, 133] on div "Project Issue" at bounding box center [639, 322] width 1278 height 644
click at [1184, 138] on button "Push" at bounding box center [1171, 133] width 37 height 13
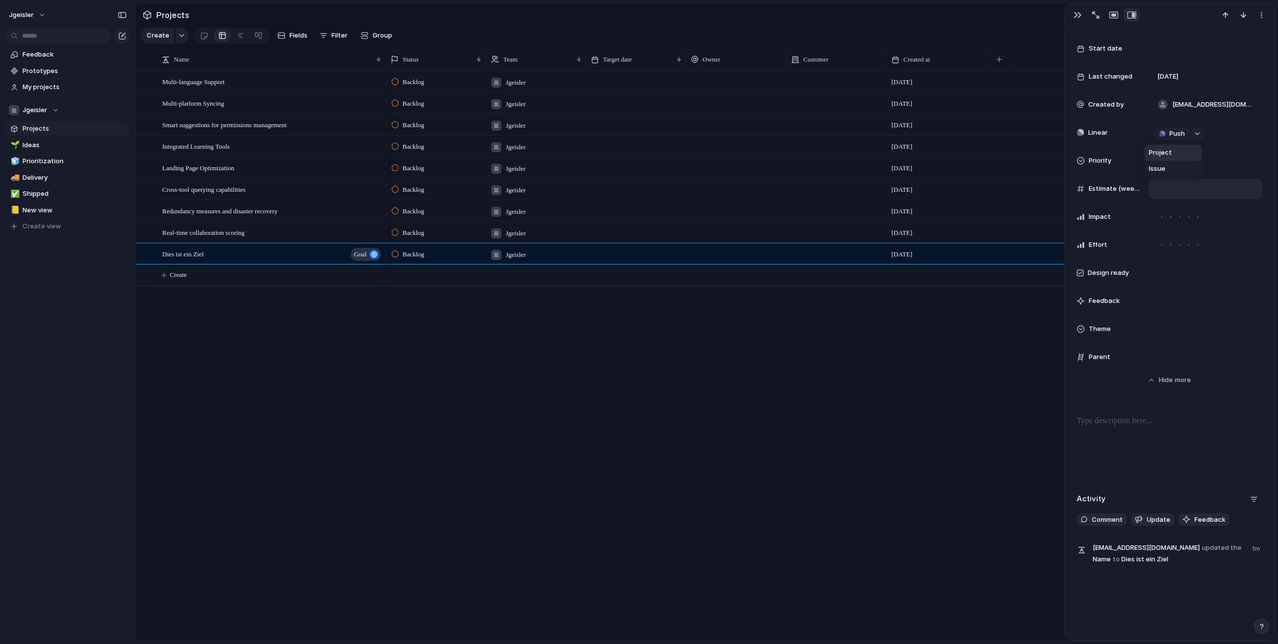
click at [1181, 133] on div "Project Issue" at bounding box center [639, 322] width 1278 height 644
click at [846, 530] on div "Backlog Jgeisler [DATE] Backlog [PERSON_NAME] [DATE] Backlog Jgeisler [DATE] Ba…" at bounding box center [830, 356] width 888 height 570
click at [494, 367] on div "Backlog Jgeisler [DATE] Backlog [PERSON_NAME] [DATE] Backlog Jgeisler [DATE] Ba…" at bounding box center [830, 356] width 888 height 570
click at [1258, 12] on div "button" at bounding box center [1261, 15] width 8 height 8
click at [1260, 13] on div "Mark as duplicate Delete" at bounding box center [639, 322] width 1278 height 644
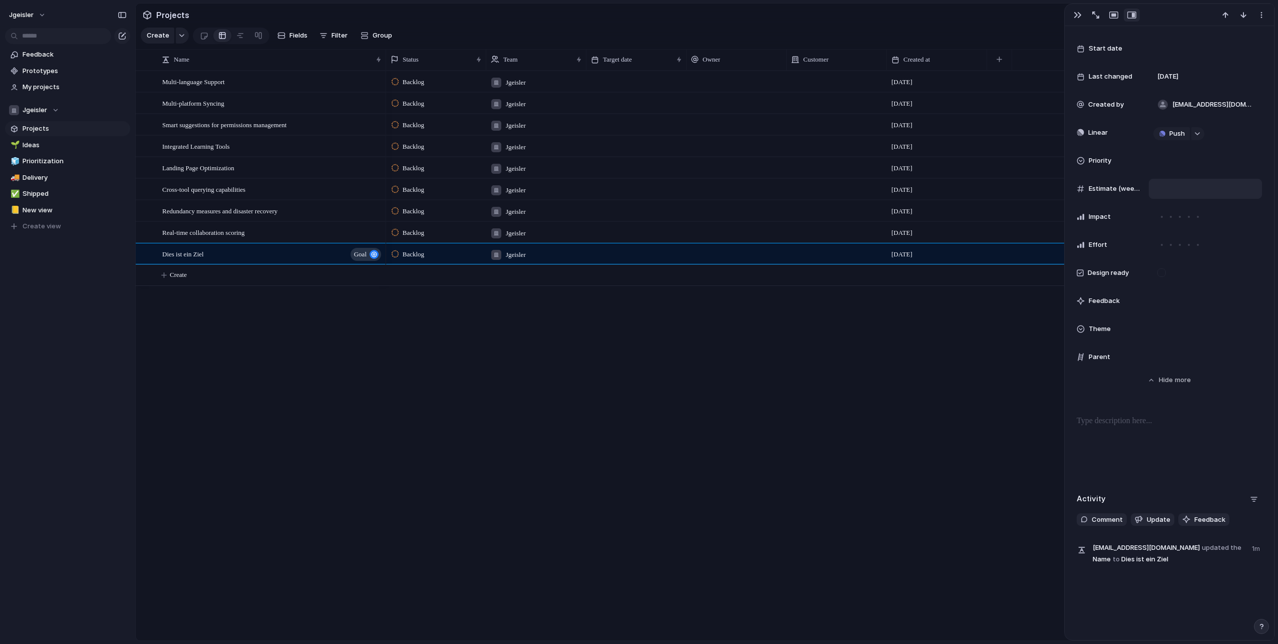
scroll to position [221, 0]
click at [1099, 127] on span "Linear" at bounding box center [1098, 128] width 20 height 10
click at [1170, 131] on span "Push" at bounding box center [1177, 129] width 16 height 10
click at [1168, 161] on li "Issue" at bounding box center [1172, 164] width 57 height 16
click at [1111, 129] on div "Linear" at bounding box center [1108, 128] width 64 height 10
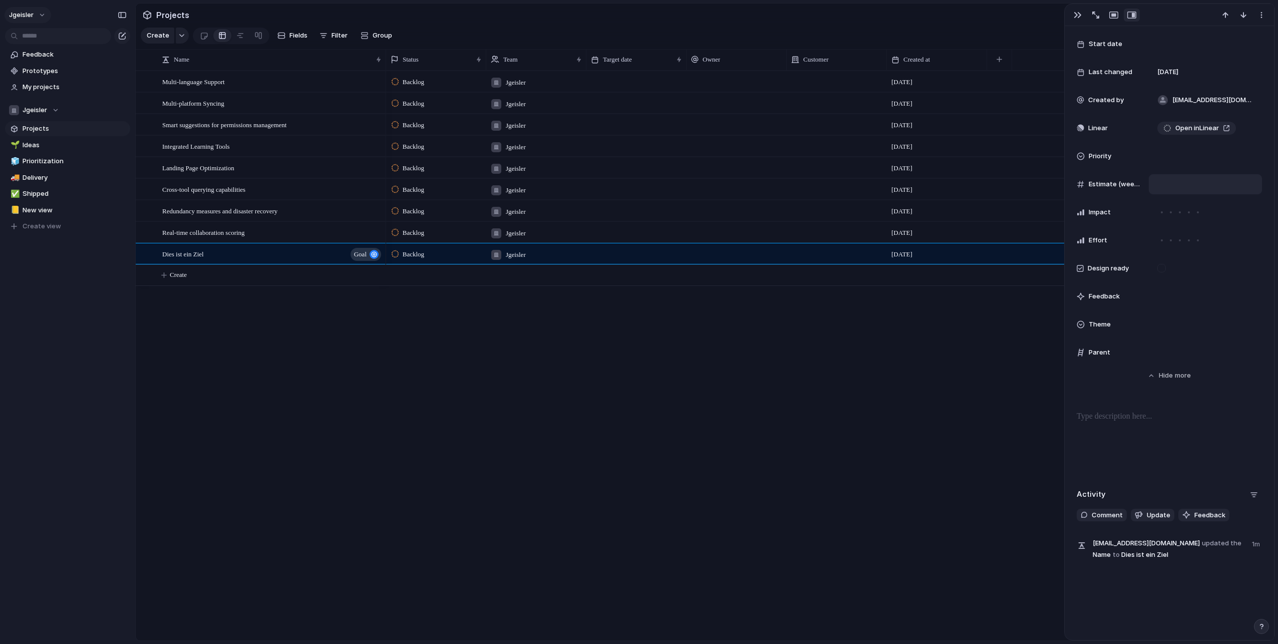
click at [24, 19] on span "jgeisler" at bounding box center [21, 15] width 25 height 10
click at [35, 33] on span "Settings" at bounding box center [37, 38] width 28 height 10
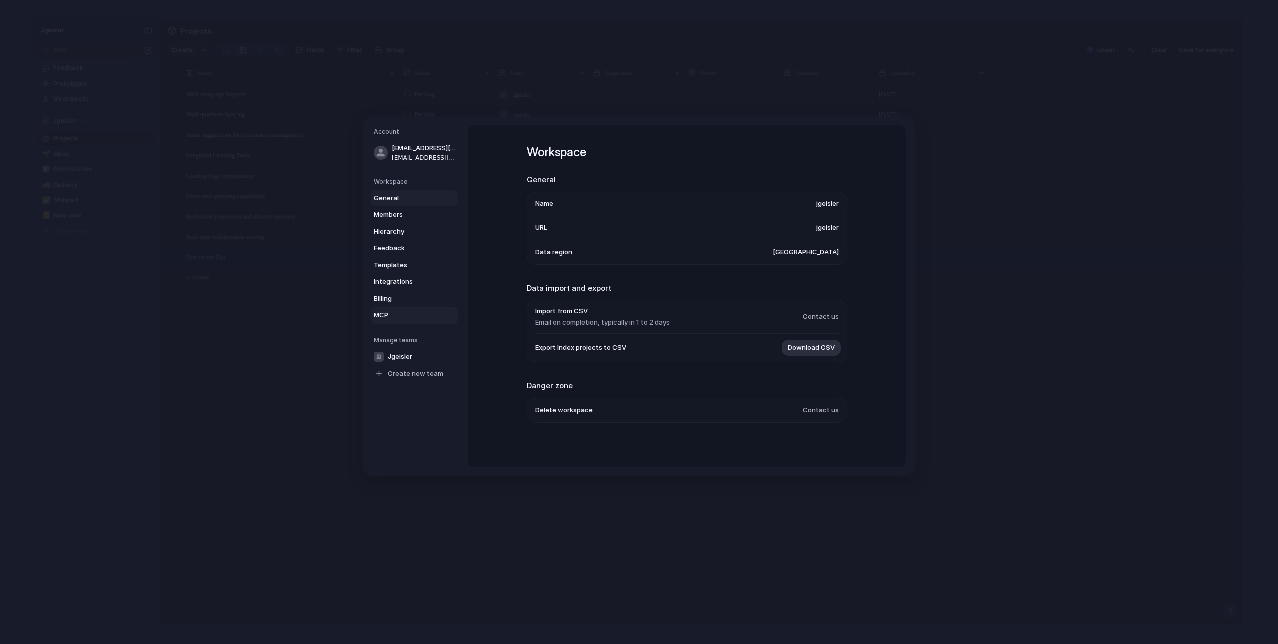
click at [392, 313] on span "MCP" at bounding box center [405, 315] width 64 height 10
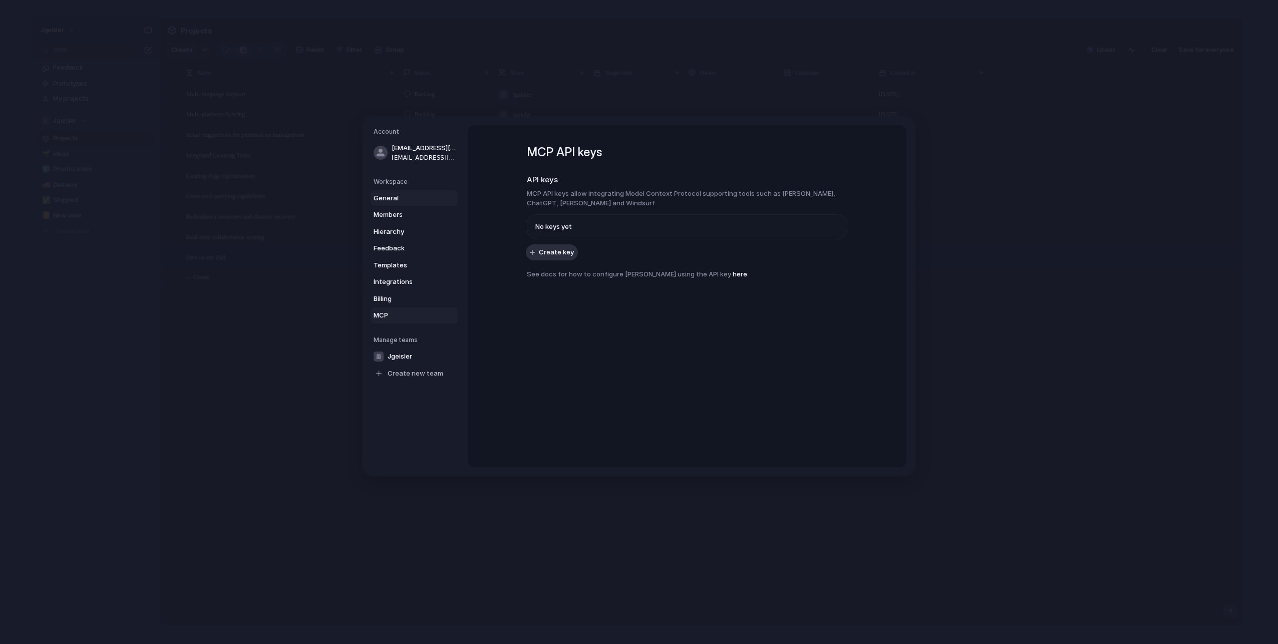
click at [392, 199] on span "General" at bounding box center [405, 198] width 64 height 10
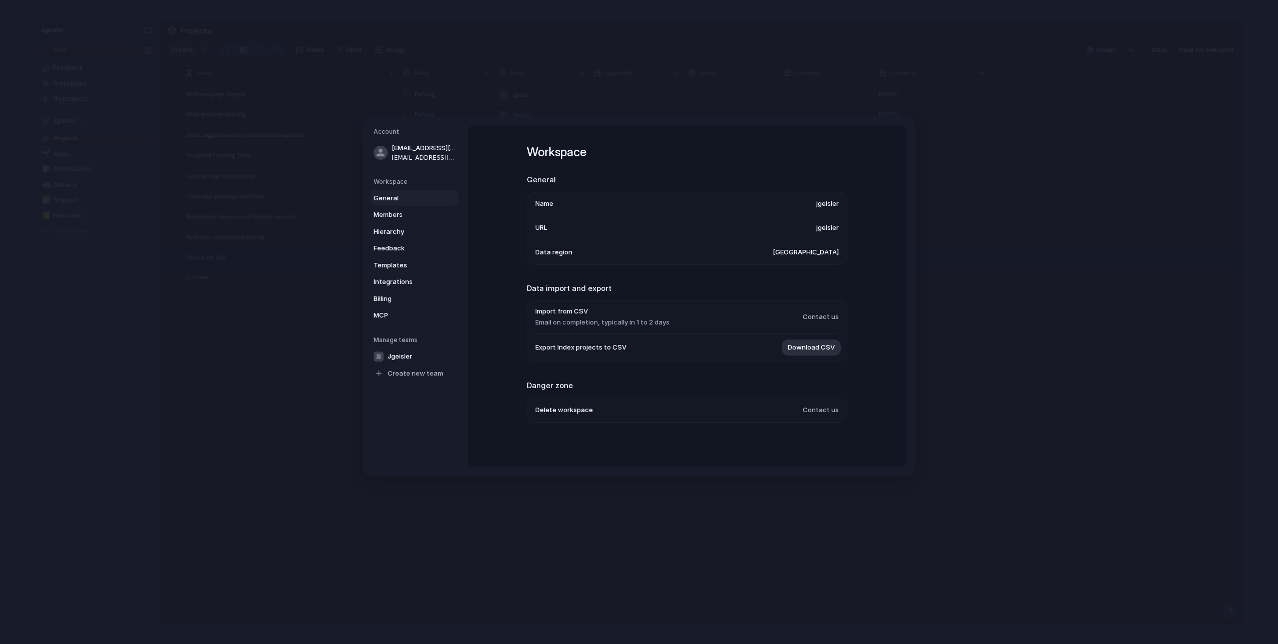
drag, startPoint x: 811, startPoint y: 410, endPoint x: 632, endPoint y: 409, distance: 179.7
click at [632, 409] on li "Delete workspace Contact us" at bounding box center [686, 410] width 303 height 24
click at [615, 410] on li "Delete workspace Contact us" at bounding box center [686, 410] width 303 height 24
click at [579, 409] on span "Delete workspace" at bounding box center [564, 410] width 58 height 10
click at [571, 410] on span "Delete workspace" at bounding box center [564, 410] width 58 height 10
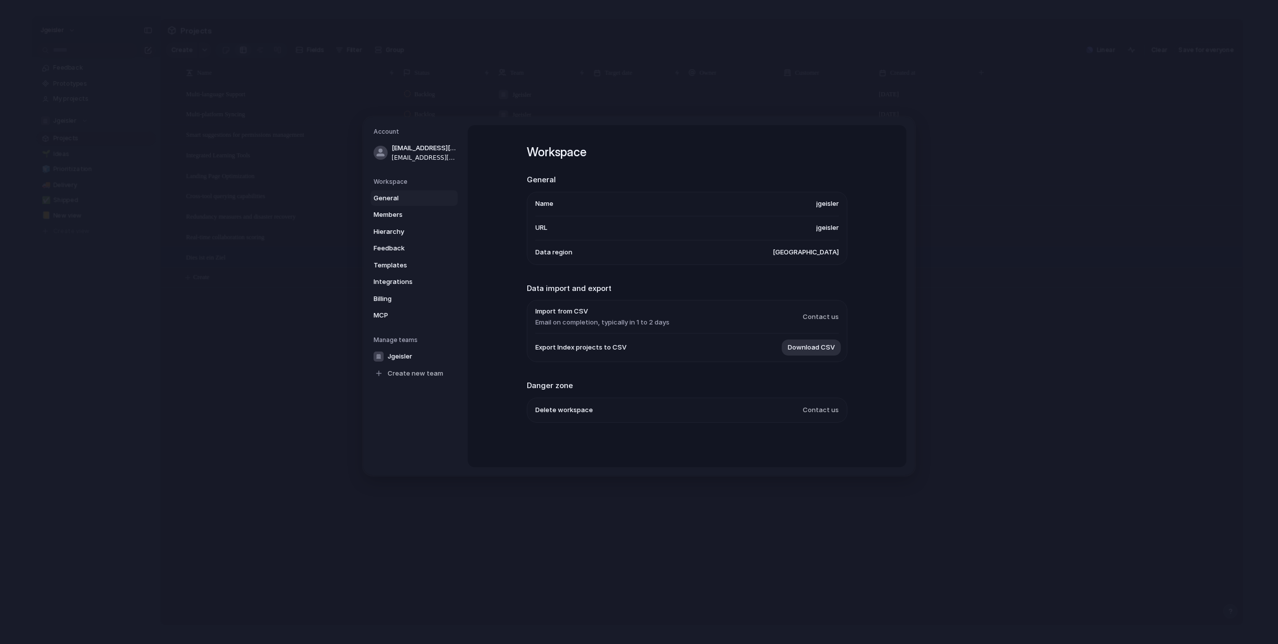
click at [806, 407] on span "Contact us" at bounding box center [820, 410] width 36 height 10
click at [801, 410] on li "Delete workspace Contact us" at bounding box center [686, 410] width 303 height 24
click at [801, 411] on li "Delete workspace Contact us" at bounding box center [686, 410] width 303 height 24
click at [803, 410] on span "Contact us" at bounding box center [820, 410] width 36 height 10
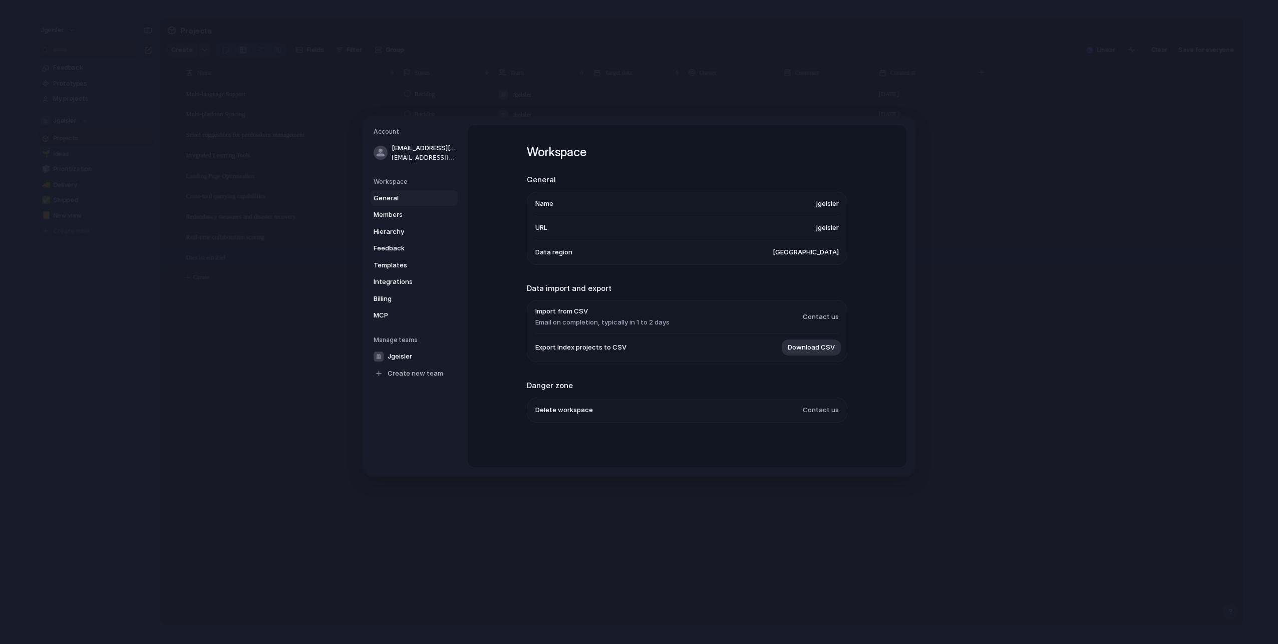
click at [803, 410] on span "Contact us" at bounding box center [820, 410] width 36 height 10
click at [403, 166] on nav "Account [EMAIL_ADDRESS][DOMAIN_NAME] [EMAIL_ADDRESS][DOMAIN_NAME] Workspace Gen…" at bounding box center [415, 296] width 104 height 358
click at [404, 151] on span "[EMAIL_ADDRESS][DOMAIN_NAME]" at bounding box center [423, 148] width 64 height 10
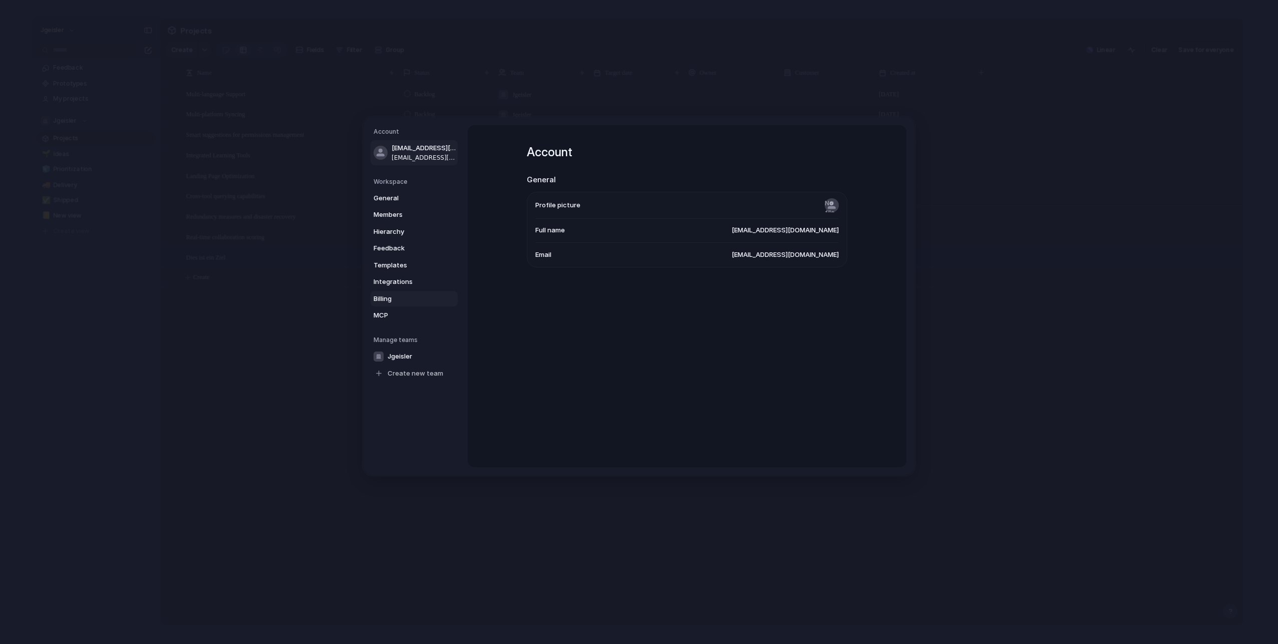
click at [385, 292] on link "Billing" at bounding box center [413, 299] width 87 height 16
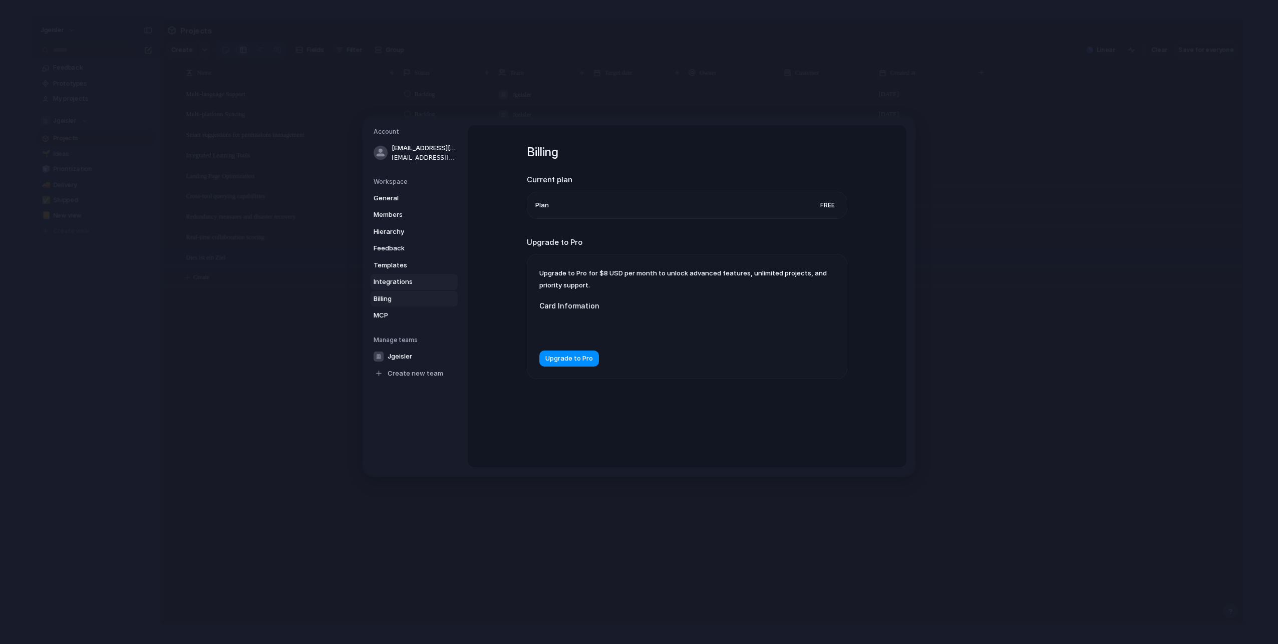
click at [395, 282] on span "Integrations" at bounding box center [405, 282] width 64 height 10
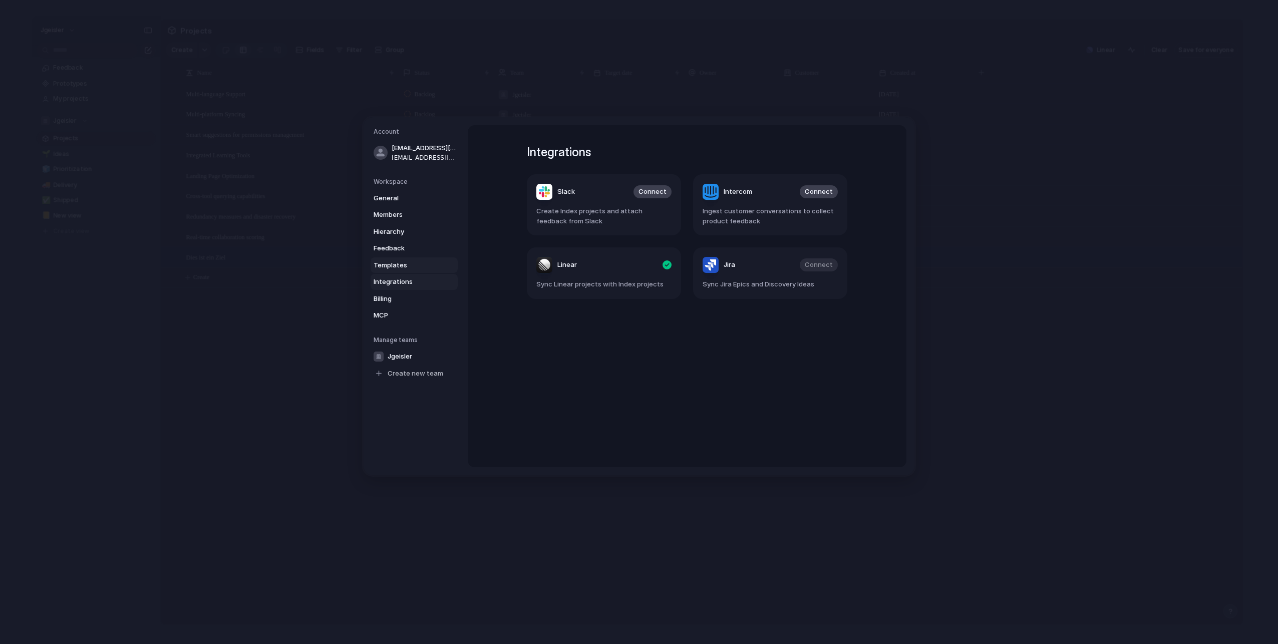
click at [397, 267] on span "Templates" at bounding box center [405, 265] width 64 height 10
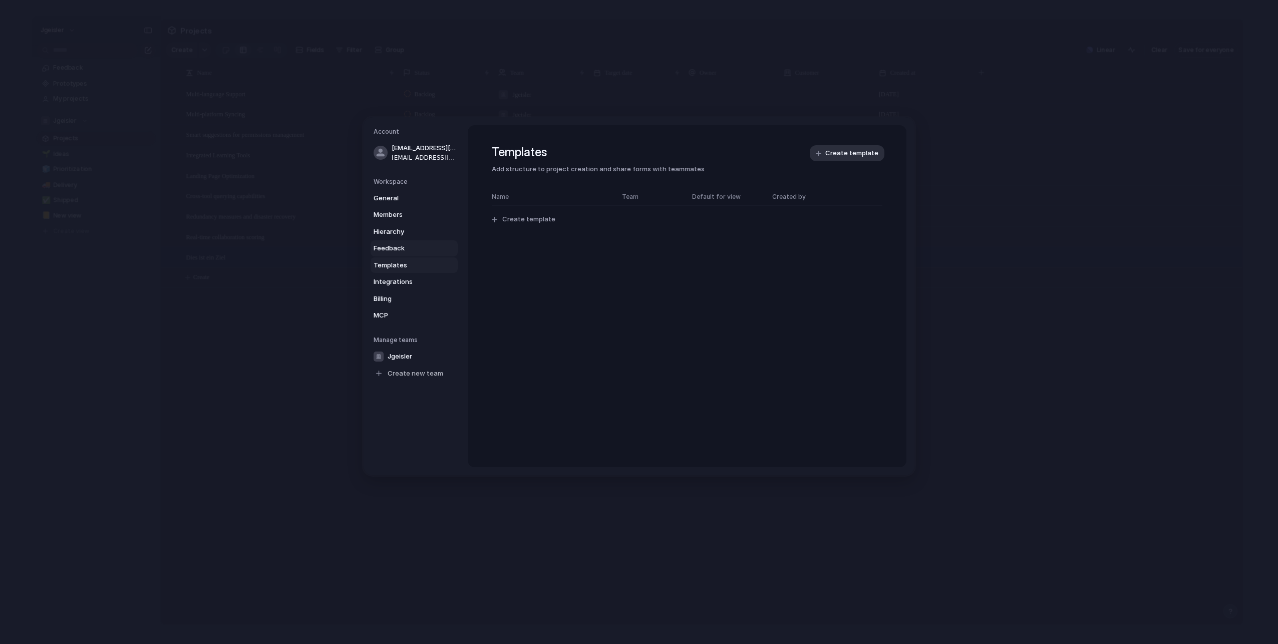
click at [407, 247] on span "Feedback" at bounding box center [405, 248] width 64 height 10
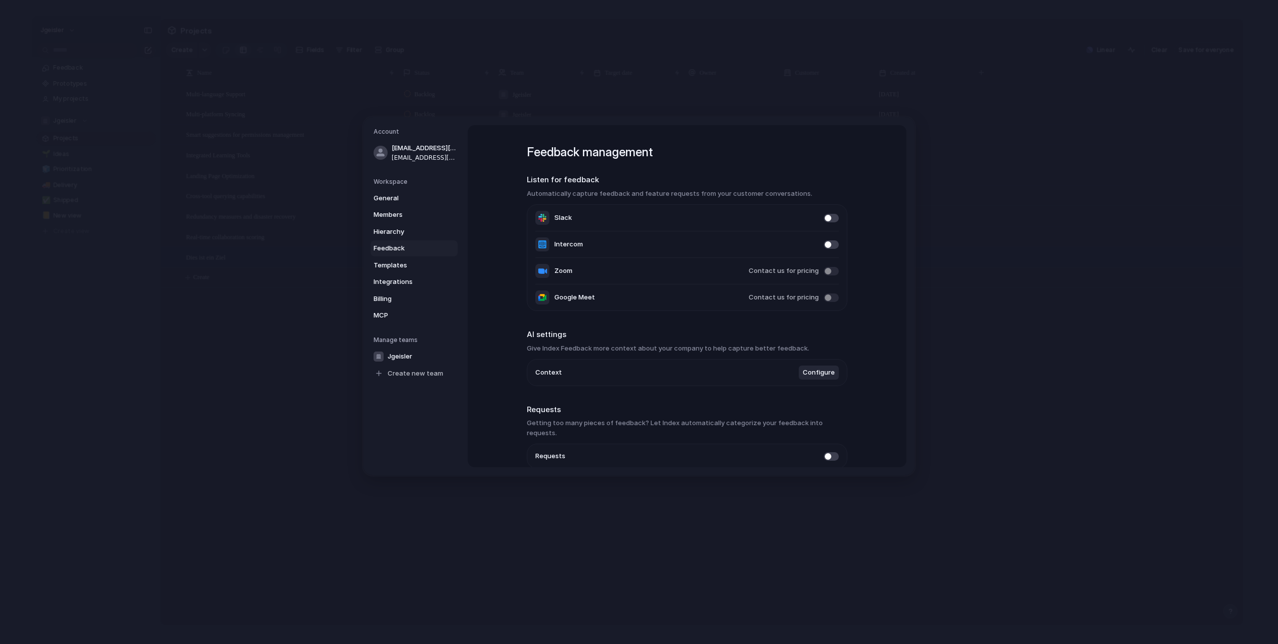
scroll to position [37, 0]
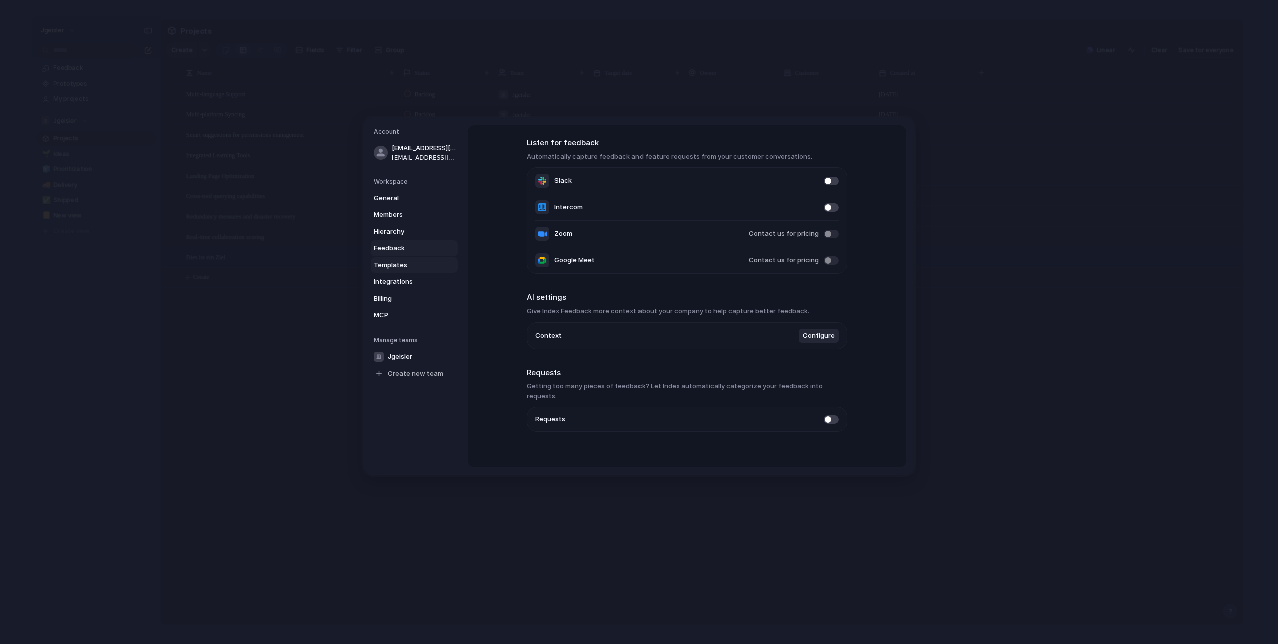
click at [403, 265] on span "Templates" at bounding box center [405, 265] width 64 height 10
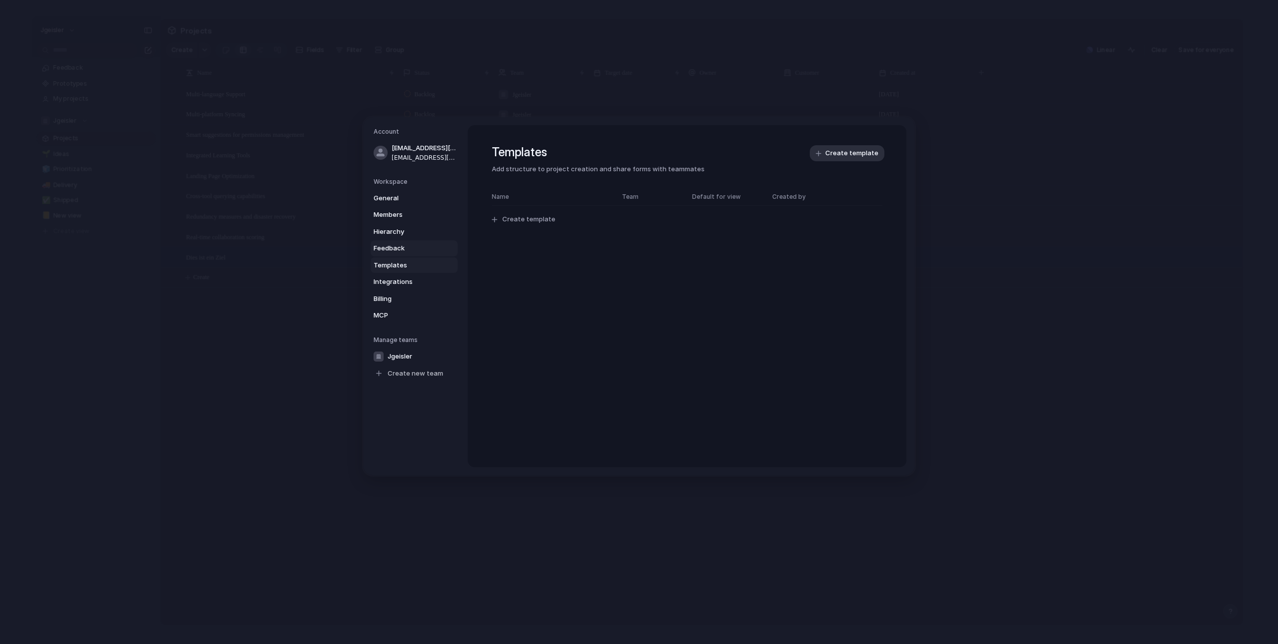
click at [413, 246] on span "Feedback" at bounding box center [405, 248] width 64 height 10
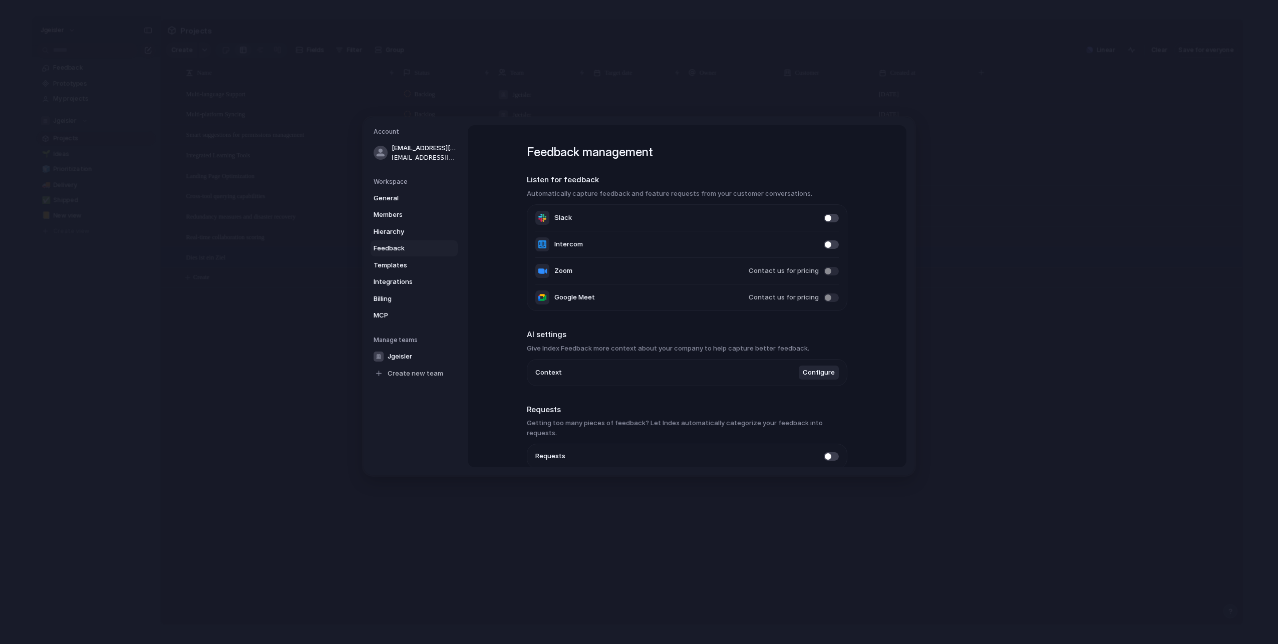
scroll to position [37, 0]
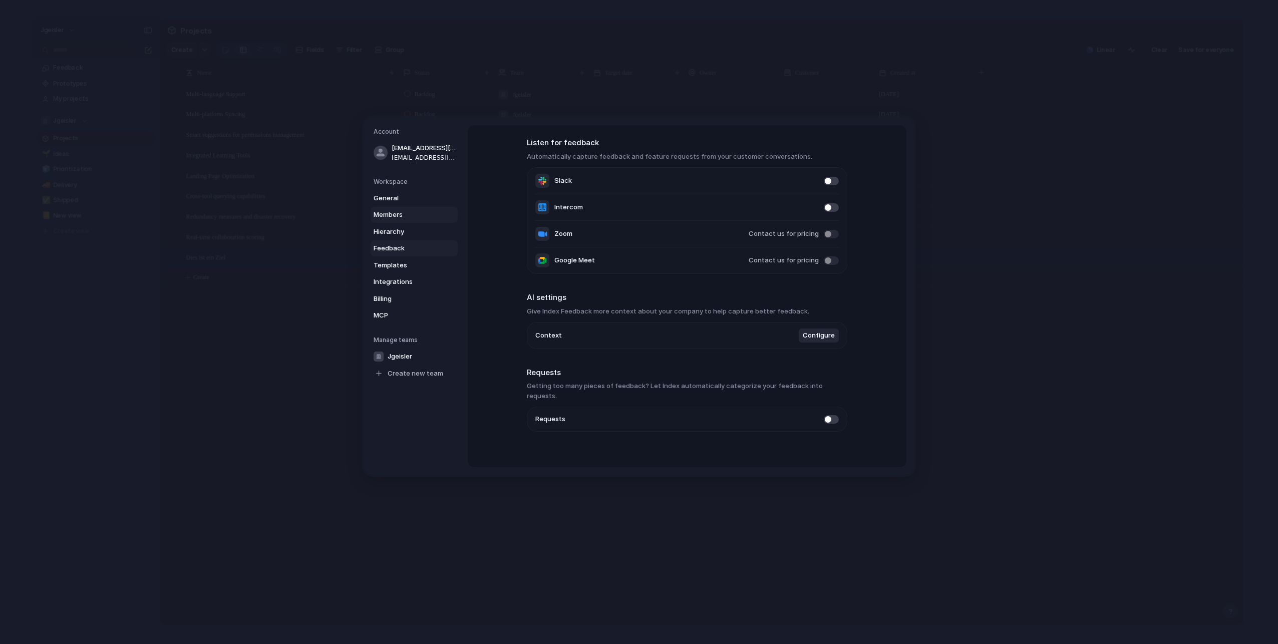
click at [413, 217] on span "Members" at bounding box center [405, 215] width 64 height 10
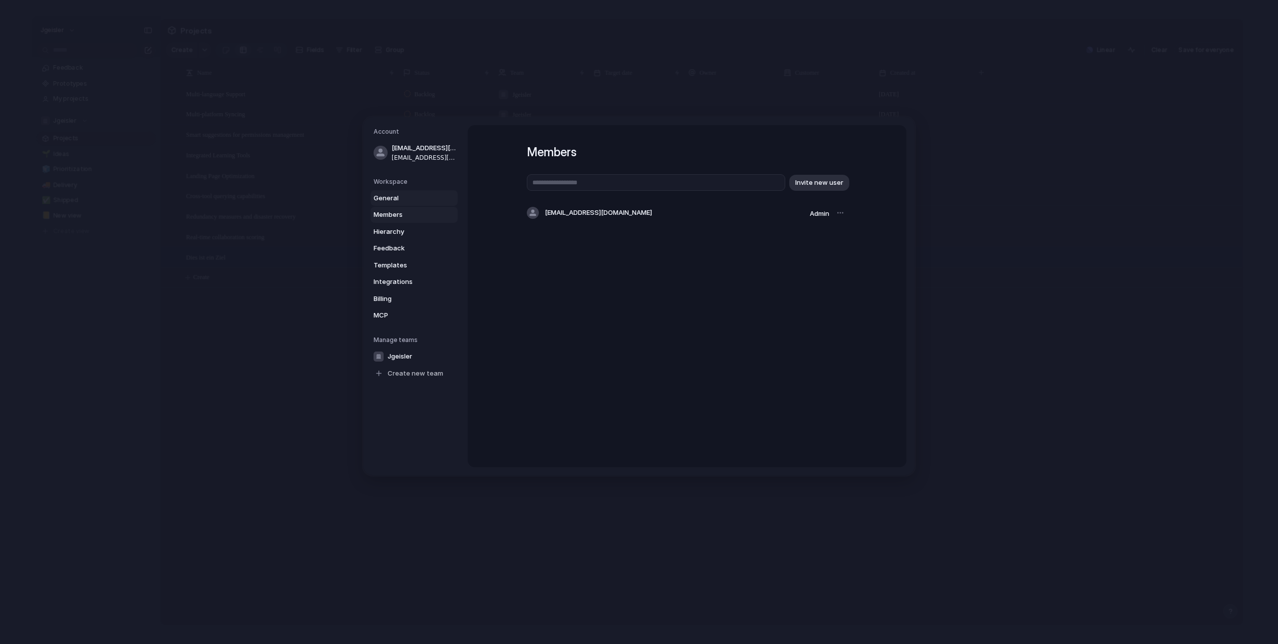
click at [402, 198] on span "General" at bounding box center [405, 198] width 64 height 10
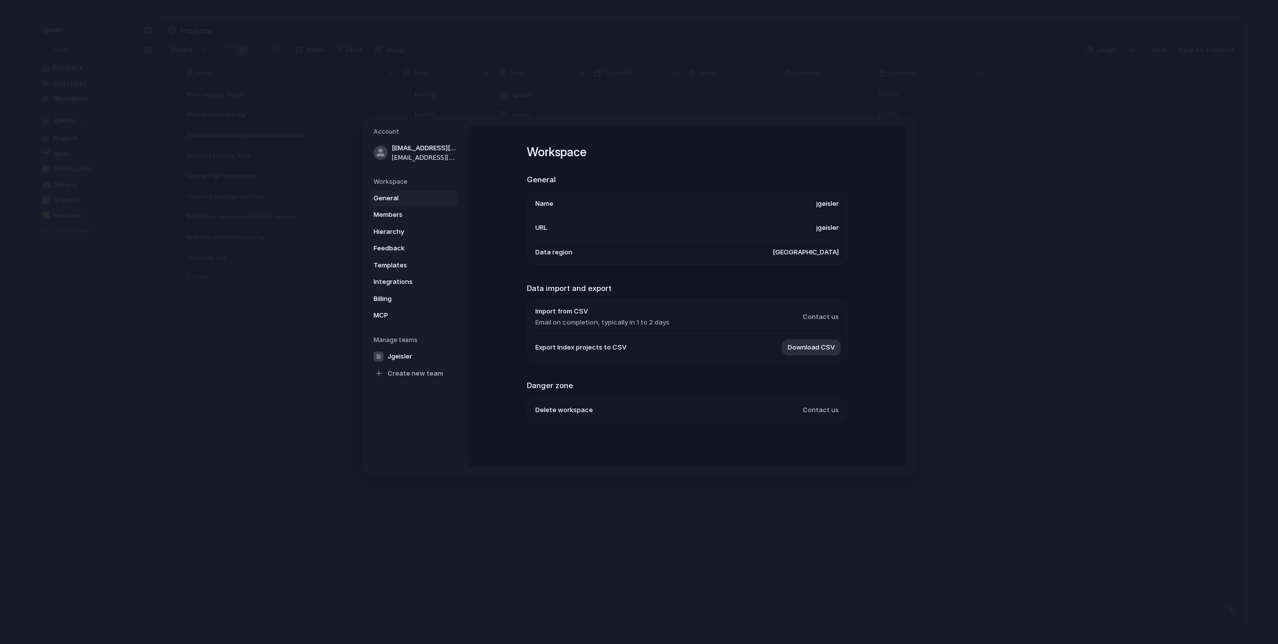
click at [400, 184] on h5 "Workspace" at bounding box center [415, 181] width 84 height 9
click at [402, 181] on h5 "Workspace" at bounding box center [415, 181] width 84 height 9
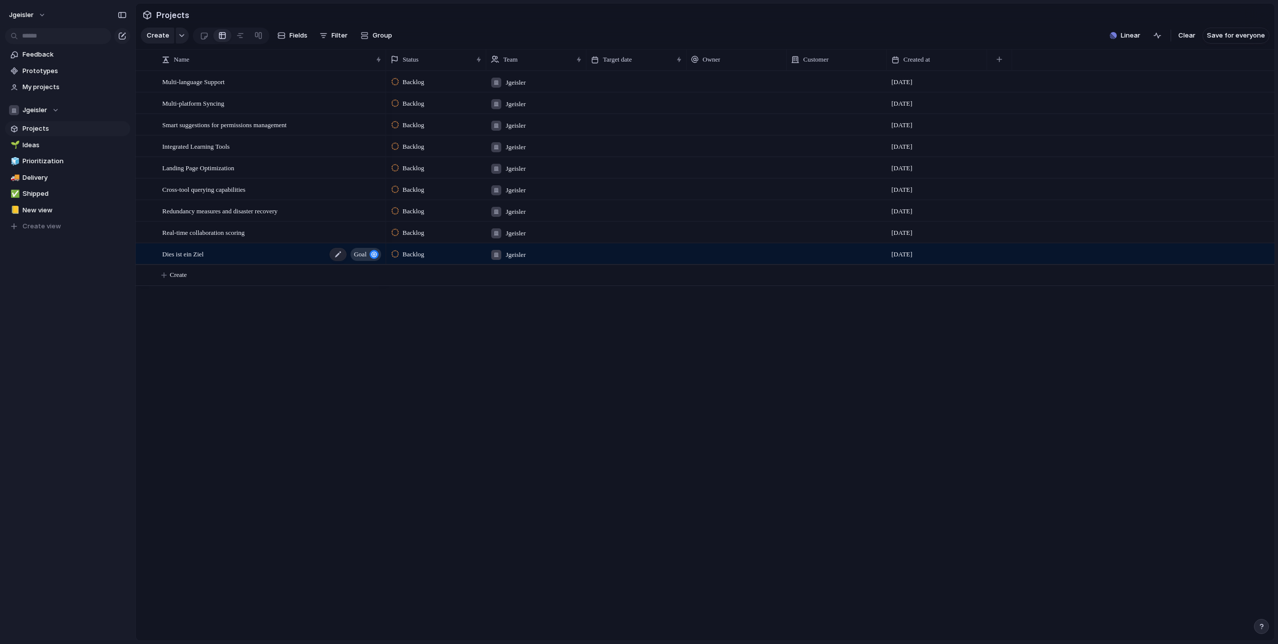
click at [204, 259] on span "Dies ist ein Ziel" at bounding box center [183, 254] width 42 height 12
